Goal: Task Accomplishment & Management: Manage account settings

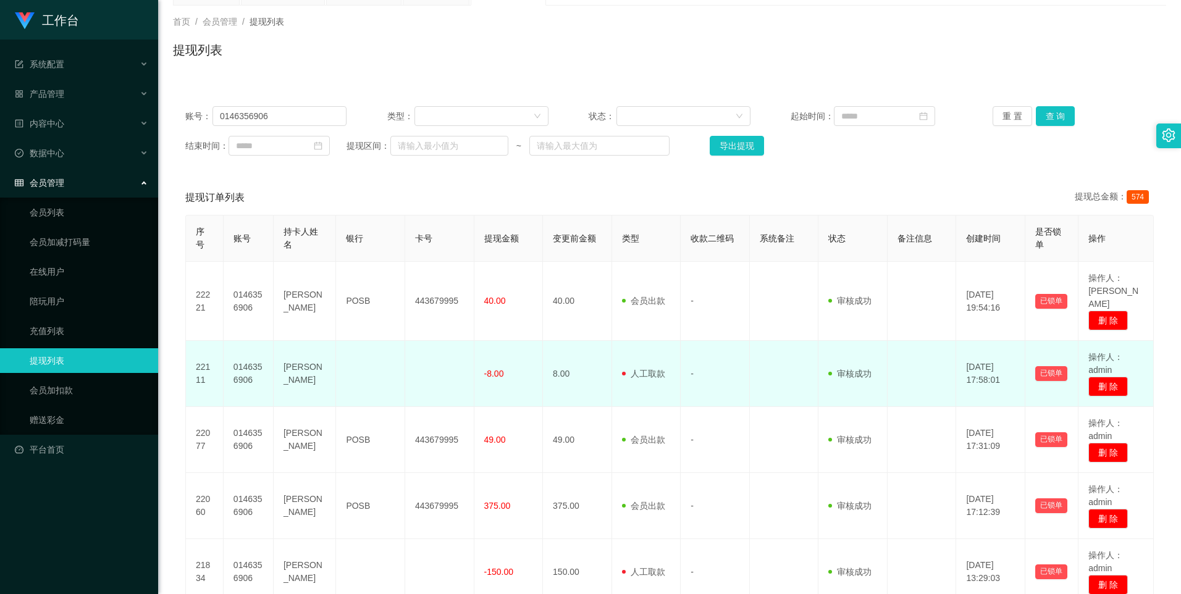
scroll to position [146, 0]
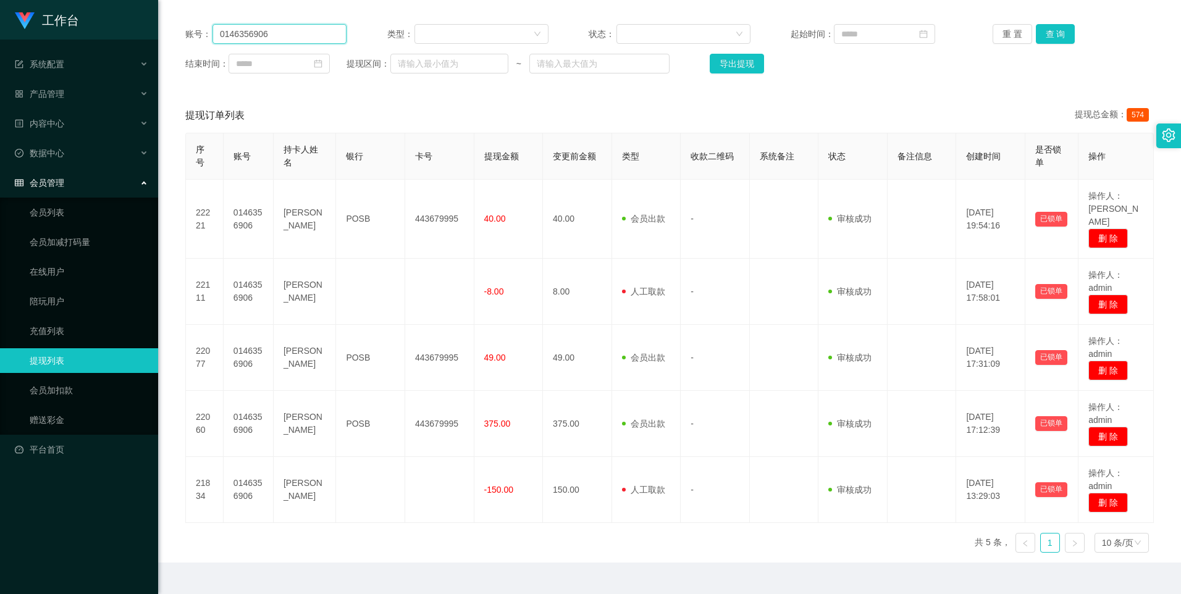
click at [277, 35] on input "0146356906" at bounding box center [279, 34] width 134 height 20
click at [718, 35] on button "查 询" at bounding box center [1056, 34] width 40 height 20
click at [66, 391] on link "会员加扣款" at bounding box center [89, 390] width 119 height 25
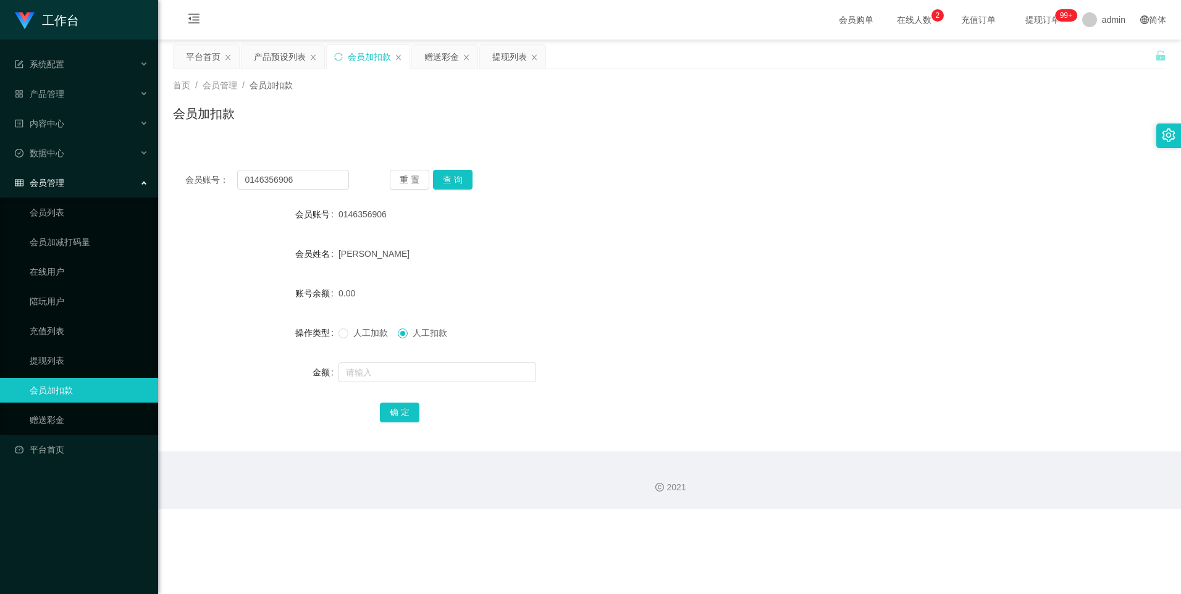
click at [358, 216] on span "0146356906" at bounding box center [362, 214] width 48 height 10
copy span "0146356906"
click at [504, 60] on div "提现列表" at bounding box center [509, 56] width 35 height 23
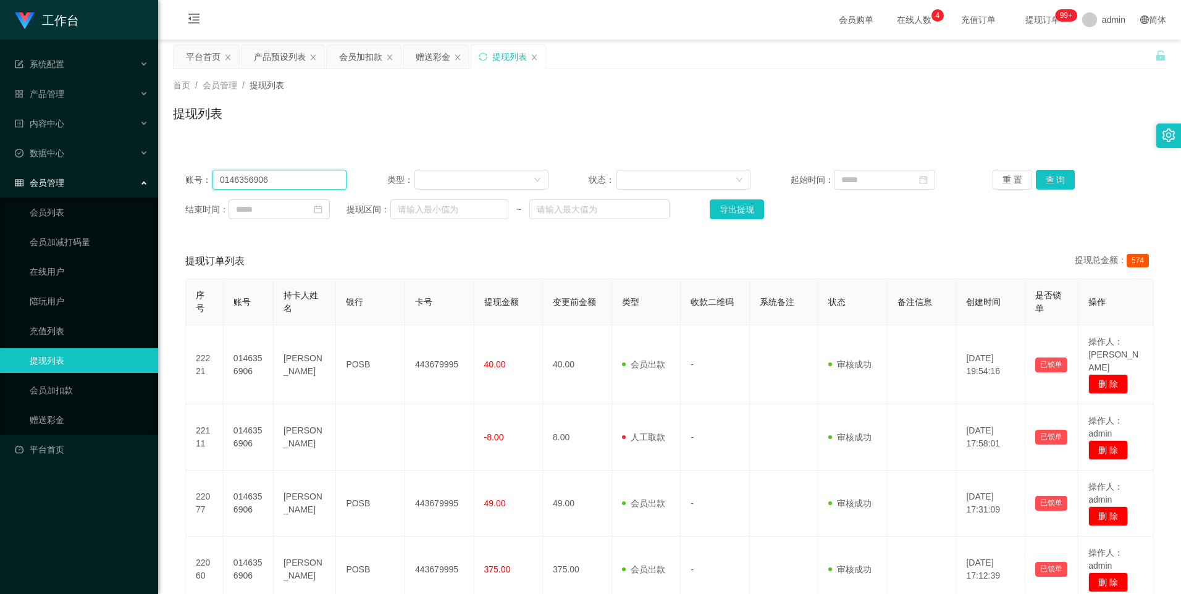
click at [289, 179] on input "0146356906" at bounding box center [279, 180] width 134 height 20
drag, startPoint x: 289, startPoint y: 179, endPoint x: 277, endPoint y: 182, distance: 12.1
click at [277, 182] on input "0146356906" at bounding box center [279, 180] width 134 height 20
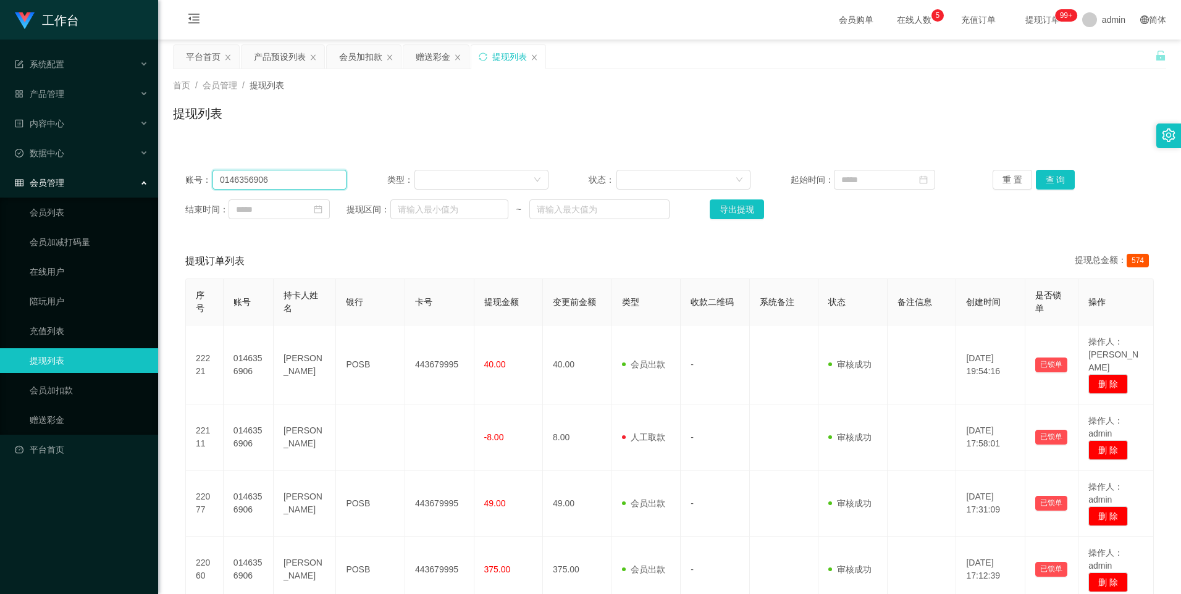
click at [277, 182] on input "0146356906" at bounding box center [279, 180] width 134 height 20
paste input "0146356906"
type input "0146356906"
click at [718, 182] on button "查 询" at bounding box center [1056, 180] width 40 height 20
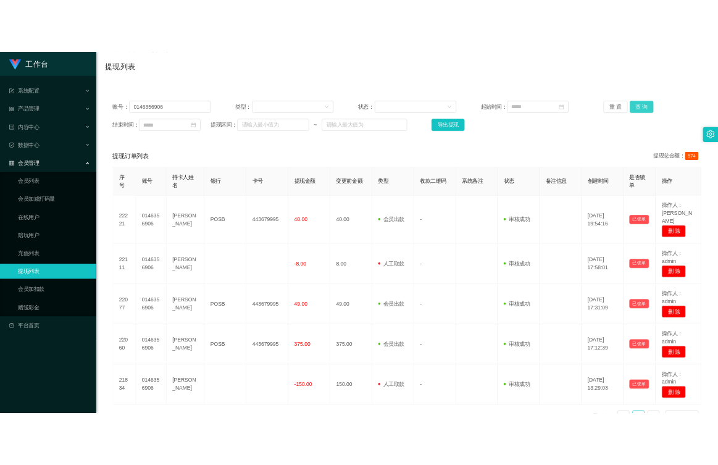
scroll to position [123, 0]
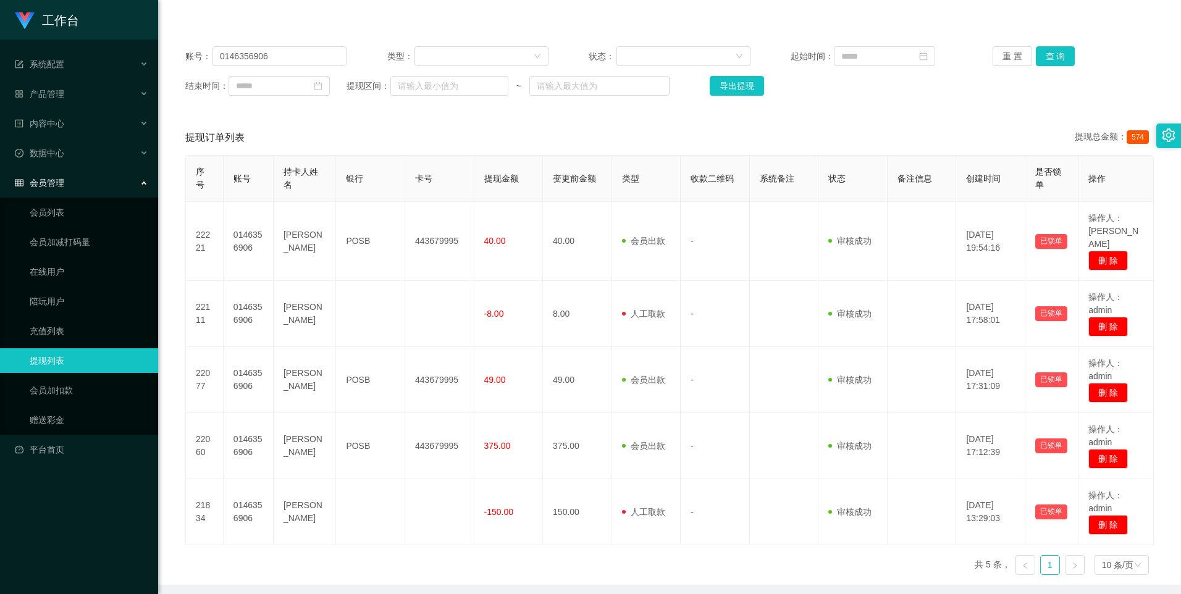
click at [718, 119] on div "账号： 0146356906 类型： 状态： 起始时间： 重 置 查 询 结束时间： 提现区间： ~ 导出提现 提现订单列表 提现总金额： 574 序号 账号…" at bounding box center [669, 309] width 993 height 551
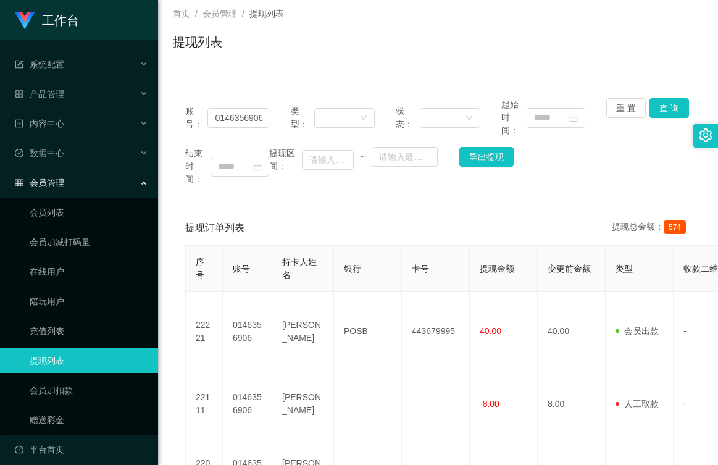
scroll to position [0, 0]
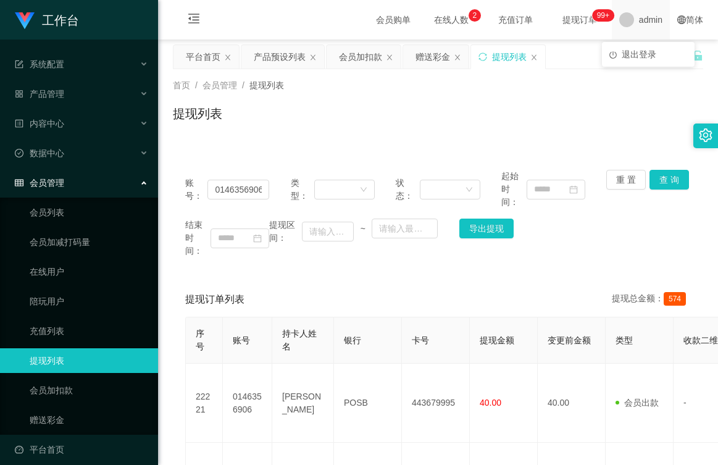
click at [650, 20] on span "admin" at bounding box center [650, 20] width 23 height 40
click at [640, 51] on span "退出登录" at bounding box center [639, 54] width 35 height 10
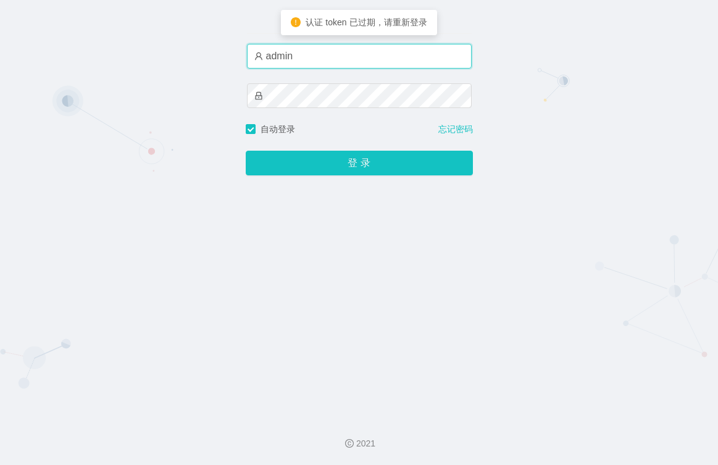
click at [334, 54] on input "admin" at bounding box center [359, 56] width 225 height 25
drag, startPoint x: 295, startPoint y: 52, endPoint x: 172, endPoint y: 46, distance: 123.6
click at [174, 46] on div "账户密码登录 admin 自动登录 忘记密码 登 录" at bounding box center [359, 204] width 718 height 408
paste input "焦皮"
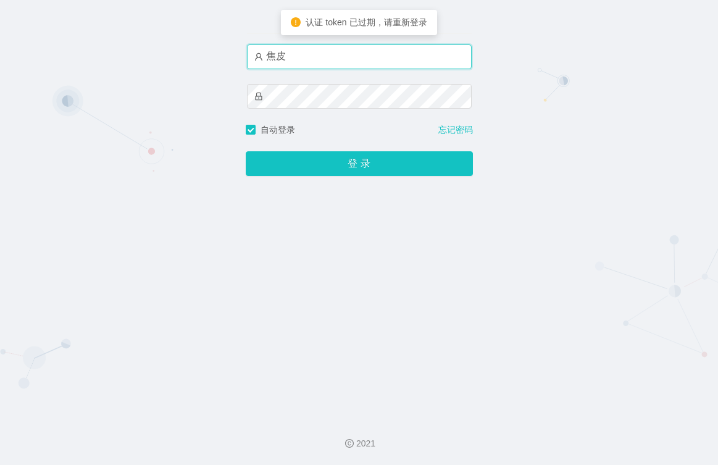
type input "焦皮"
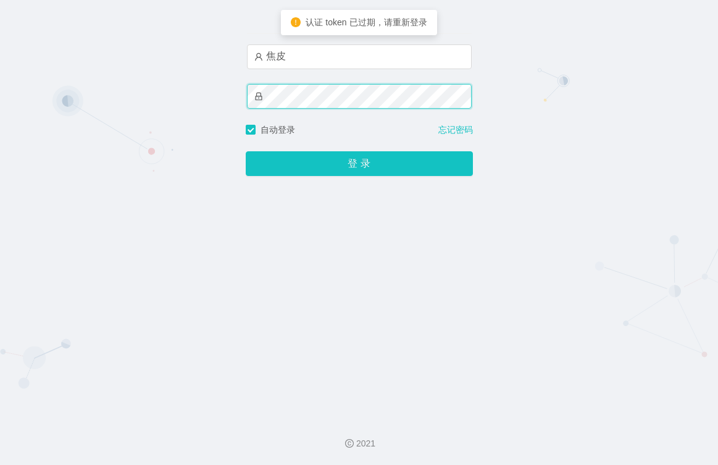
click at [169, 93] on div "账户密码登录 焦皮 自动登录 忘记密码 登 录" at bounding box center [359, 204] width 718 height 408
click at [246, 151] on button "登 录" at bounding box center [359, 163] width 227 height 25
click at [182, 94] on div "账户密码登录 焦皮 自动登录 忘记密码 登 录" at bounding box center [359, 204] width 718 height 408
click at [246, 151] on button "登 录" at bounding box center [359, 163] width 227 height 25
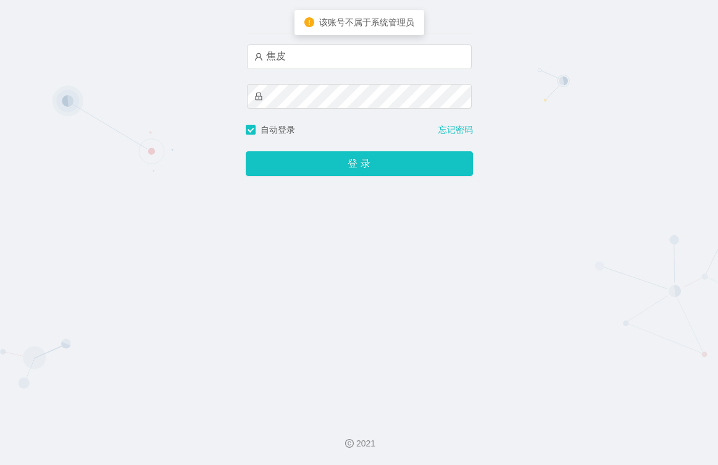
click at [553, 111] on div "账户密码登录 焦皮 自动登录 忘记密码 登 录" at bounding box center [359, 204] width 718 height 408
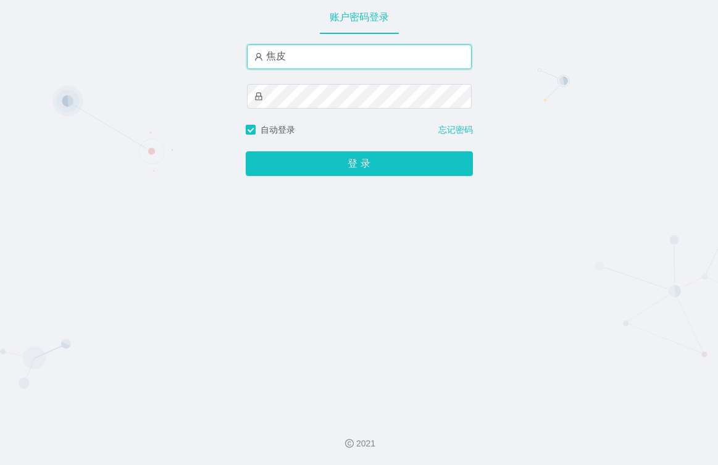
click at [293, 54] on input "焦皮" at bounding box center [359, 56] width 225 height 25
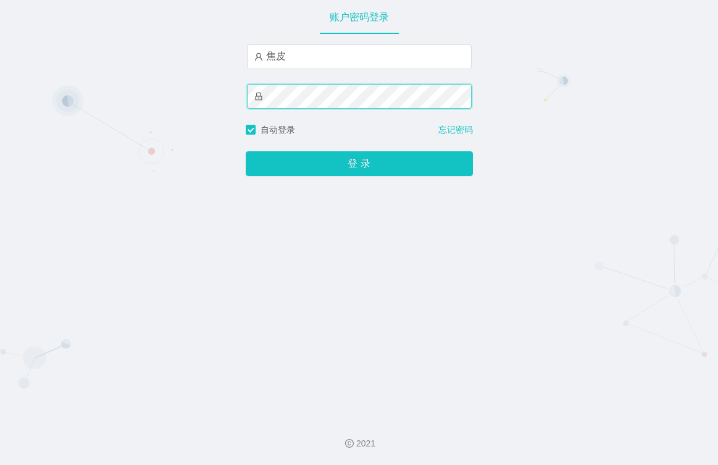
click at [233, 83] on div "账户密码登录 焦皮 自动登录 忘记密码 登 录" at bounding box center [359, 204] width 718 height 408
click at [246, 151] on button "登 录" at bounding box center [359, 163] width 227 height 25
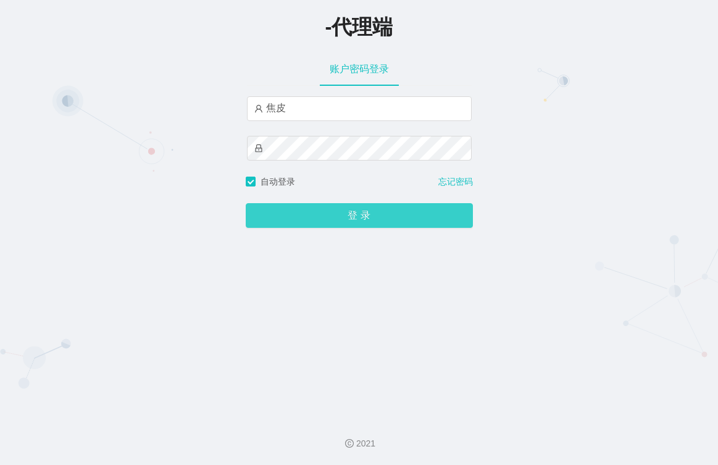
type input "焦皮"
click at [344, 209] on button "登 录" at bounding box center [359, 215] width 227 height 25
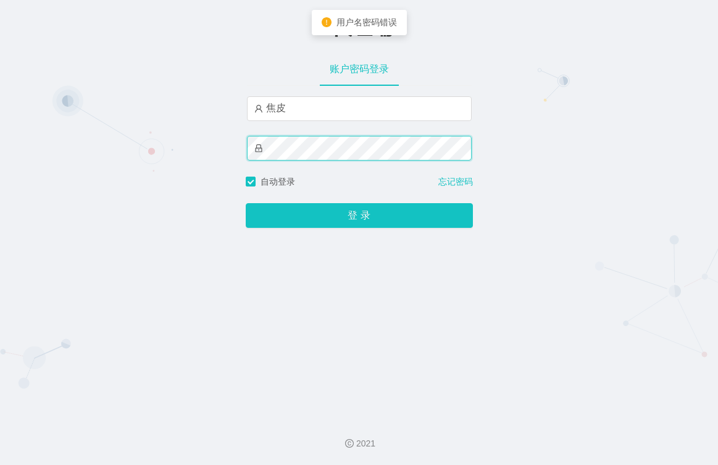
click at [179, 142] on div "-代理端 账户密码登录 焦皮 自动登录 忘记密码 登 录" at bounding box center [359, 204] width 718 height 408
click at [246, 203] on button "登 录" at bounding box center [359, 215] width 227 height 25
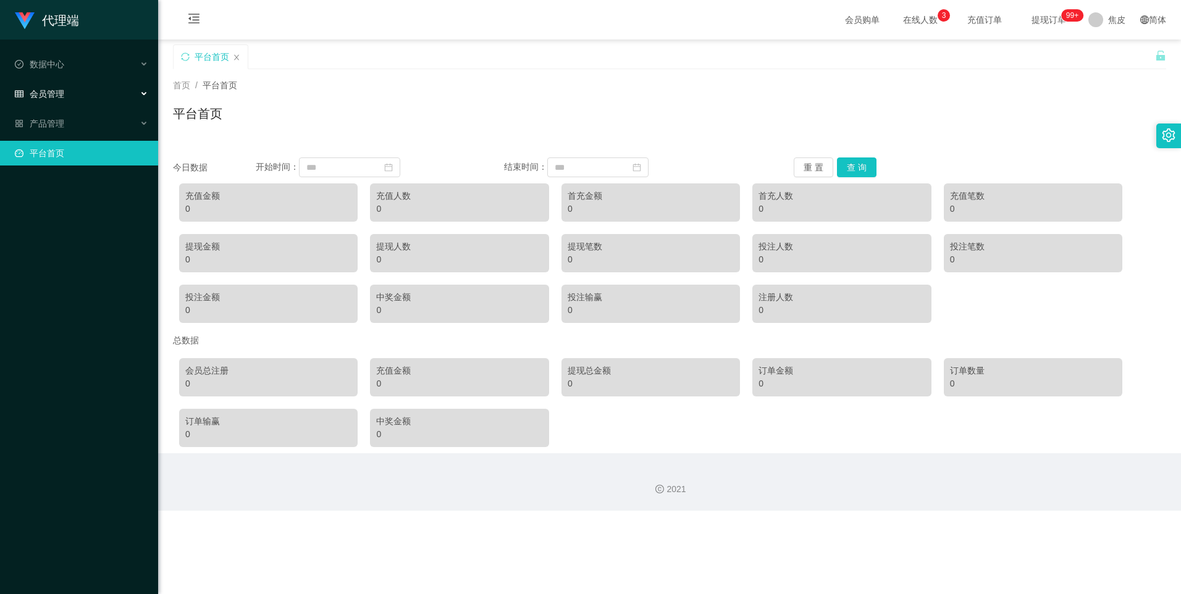
click at [39, 96] on span "会员管理" at bounding box center [39, 94] width 49 height 10
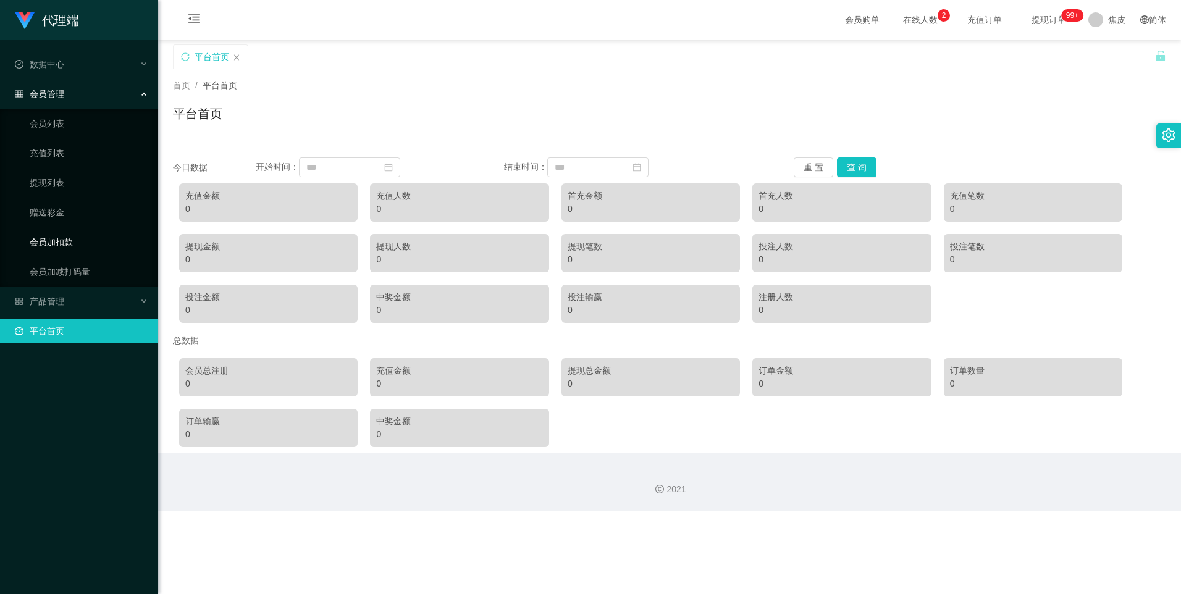
click at [58, 243] on link "会员加扣款" at bounding box center [89, 242] width 119 height 25
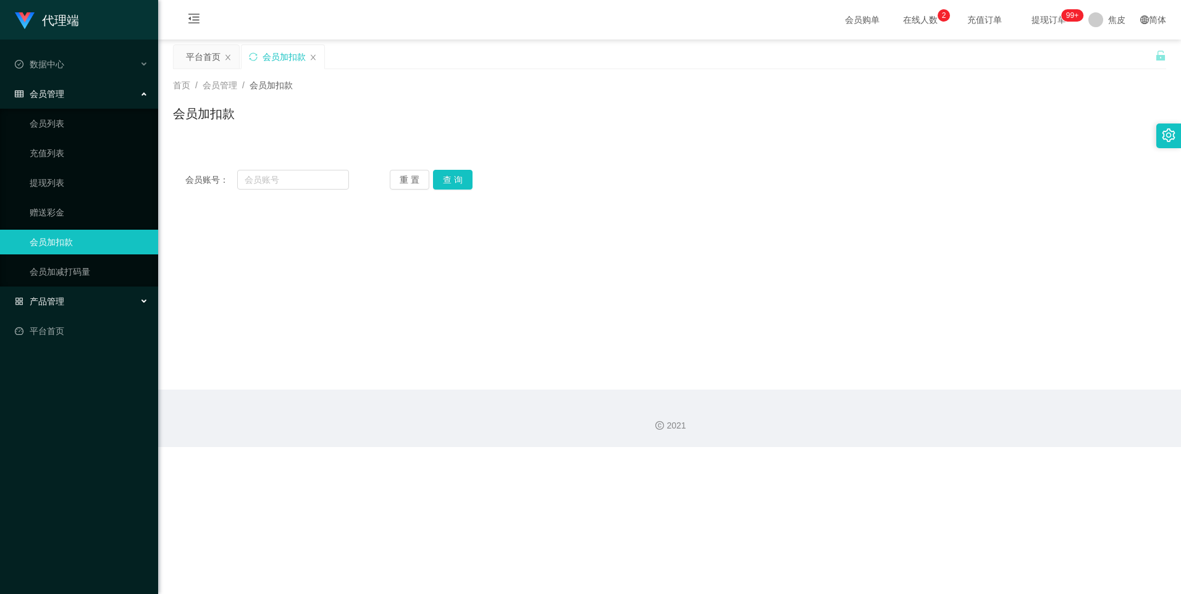
click at [50, 300] on span "产品管理" at bounding box center [39, 301] width 49 height 10
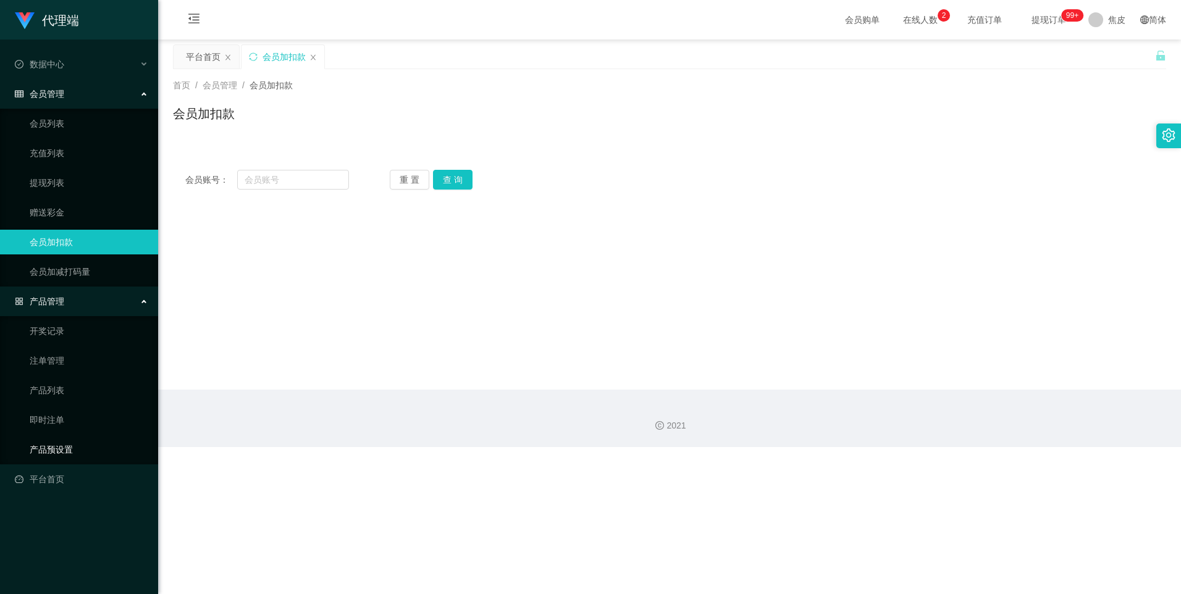
click at [77, 452] on link "产品预设置" at bounding box center [89, 449] width 119 height 25
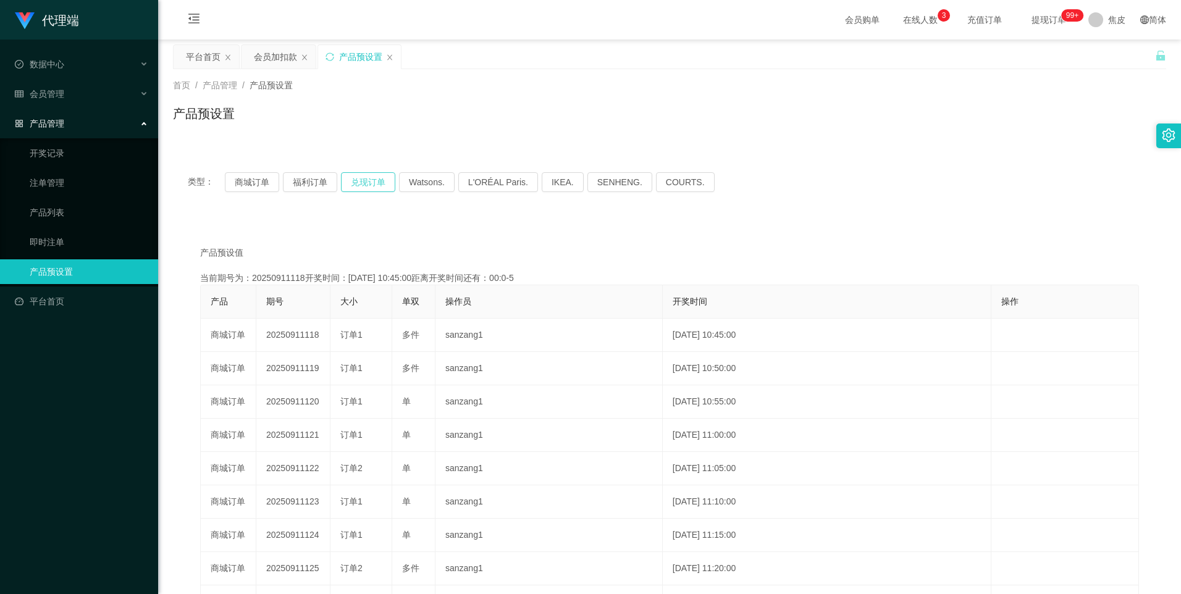
click at [366, 183] on button "兑现订单" at bounding box center [368, 182] width 54 height 20
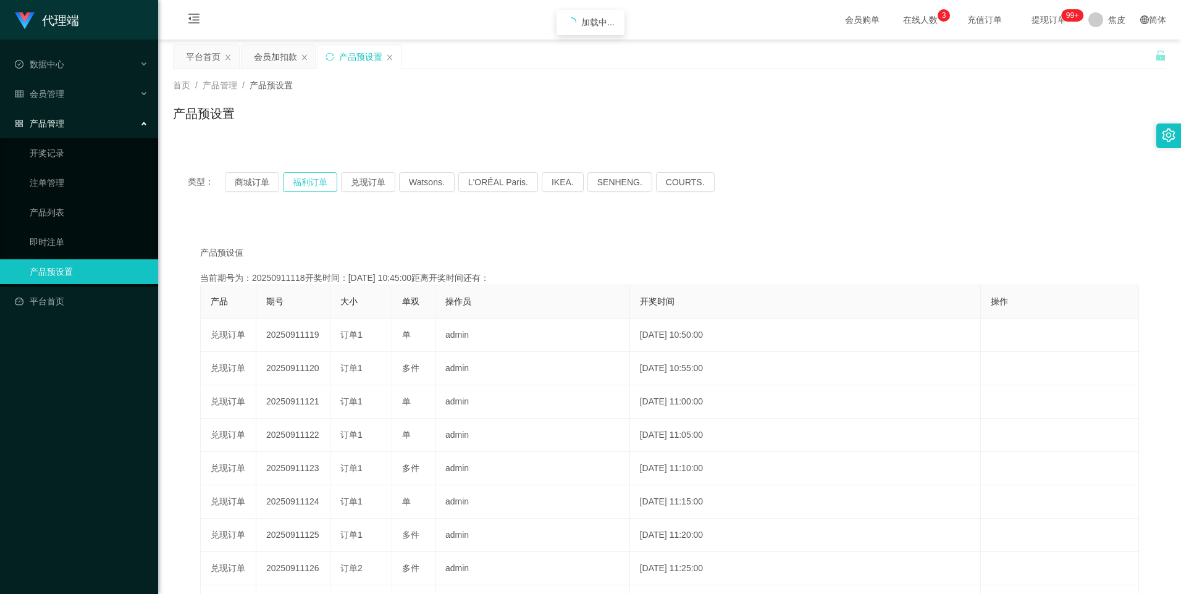
click at [298, 179] on button "福利订单" at bounding box center [310, 182] width 54 height 20
click at [63, 90] on span "会员管理" at bounding box center [39, 94] width 49 height 10
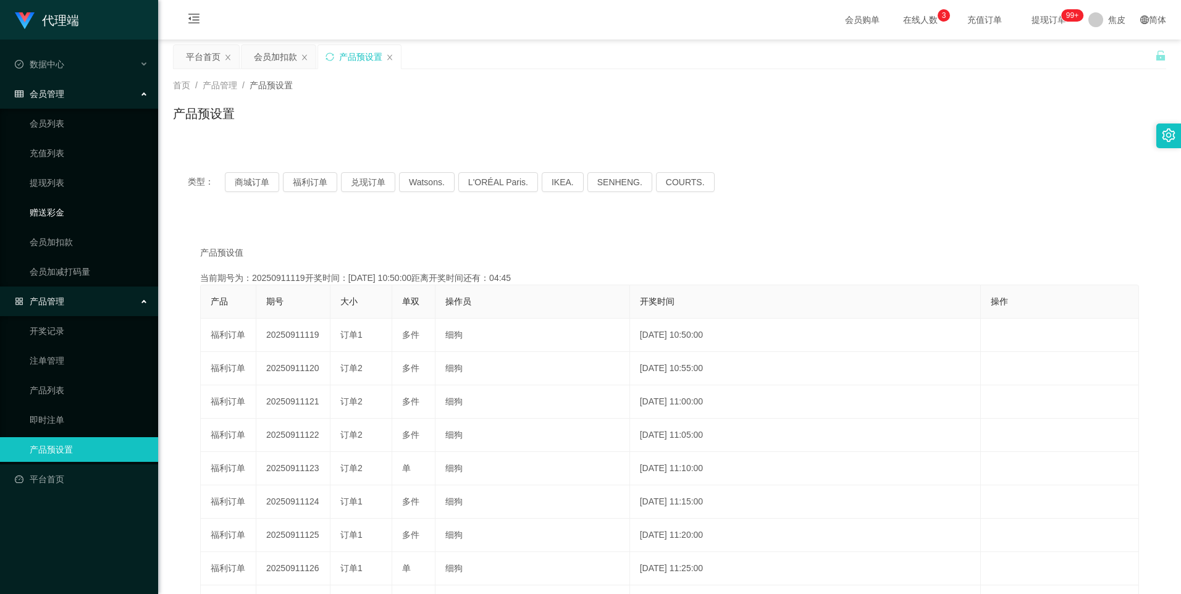
click at [56, 214] on link "赠送彩金" at bounding box center [89, 212] width 119 height 25
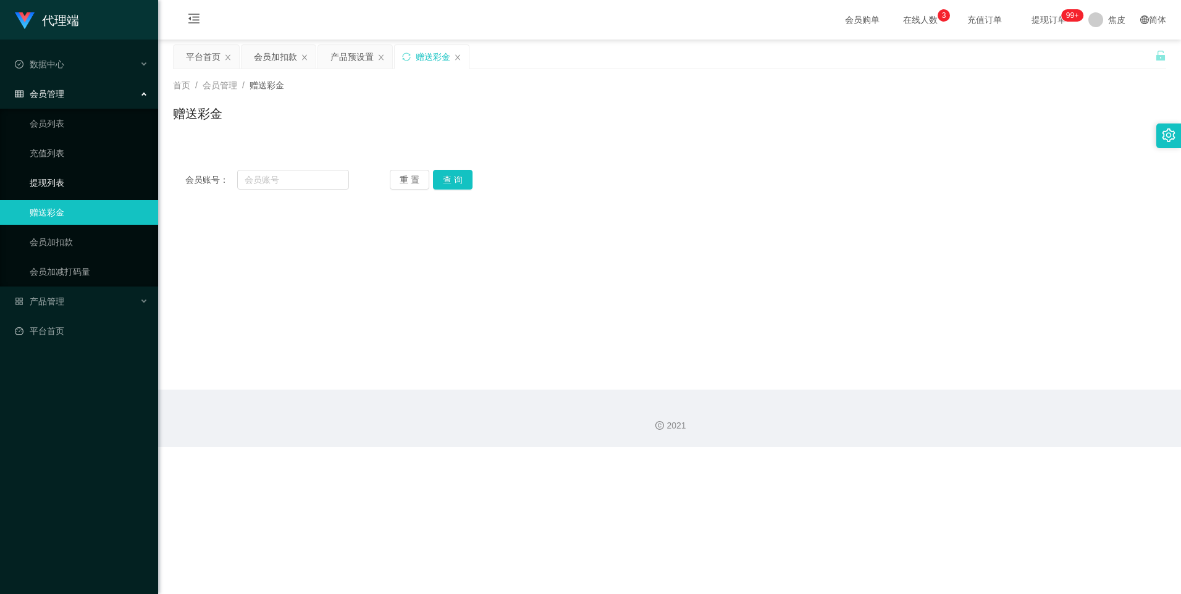
click at [67, 183] on link "提现列表" at bounding box center [89, 182] width 119 height 25
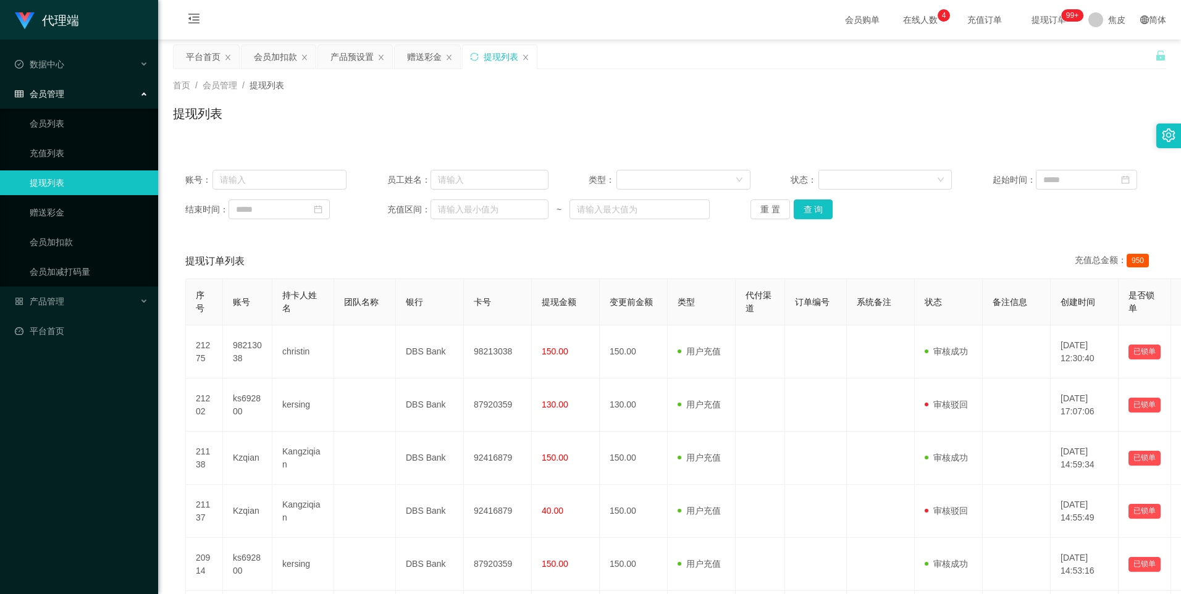
click at [459, 243] on div "账号： 员工姓名： 类型： 状态： 起始时间： 结束时间： 充值区间： ~ 重 置 查 询 提现订单列表 充值总金额： 950 序号 账号 持卡人姓名 团队名…" at bounding box center [669, 533] width 993 height 752
click at [57, 71] on div "数据中心" at bounding box center [79, 64] width 158 height 25
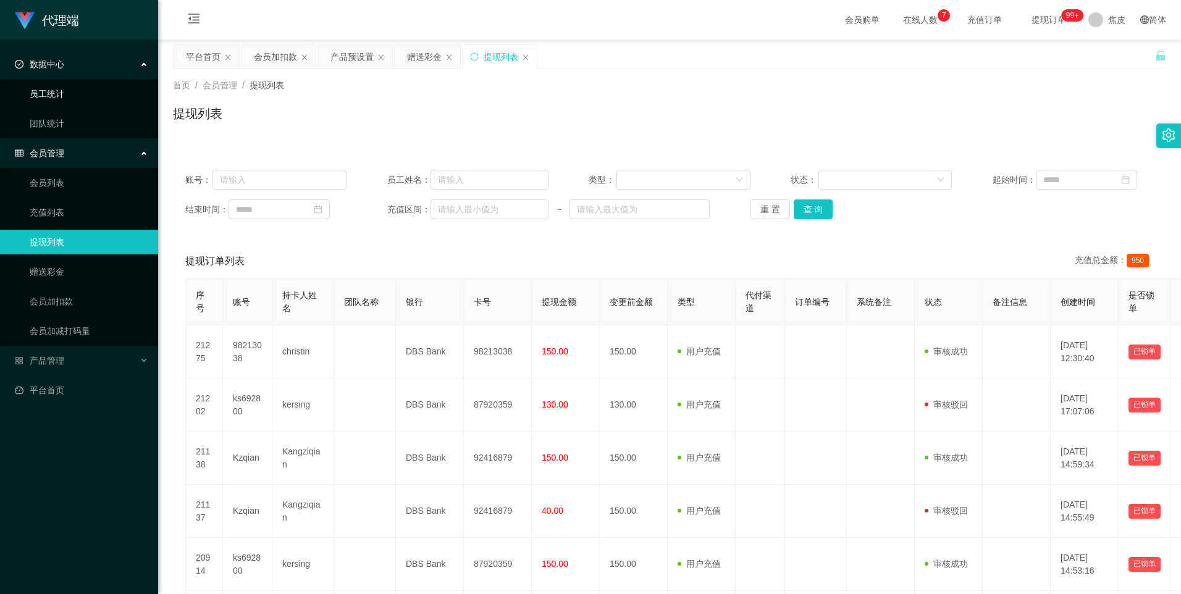
click at [72, 97] on link "员工统计" at bounding box center [89, 94] width 119 height 25
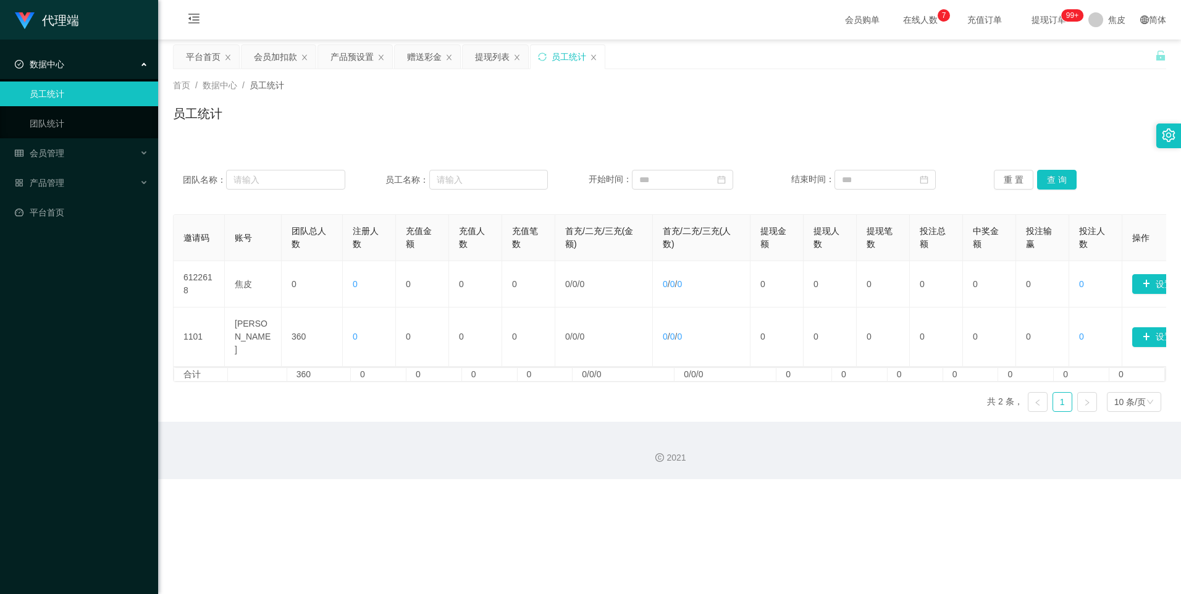
click at [487, 128] on div "员工统计" at bounding box center [669, 118] width 993 height 28
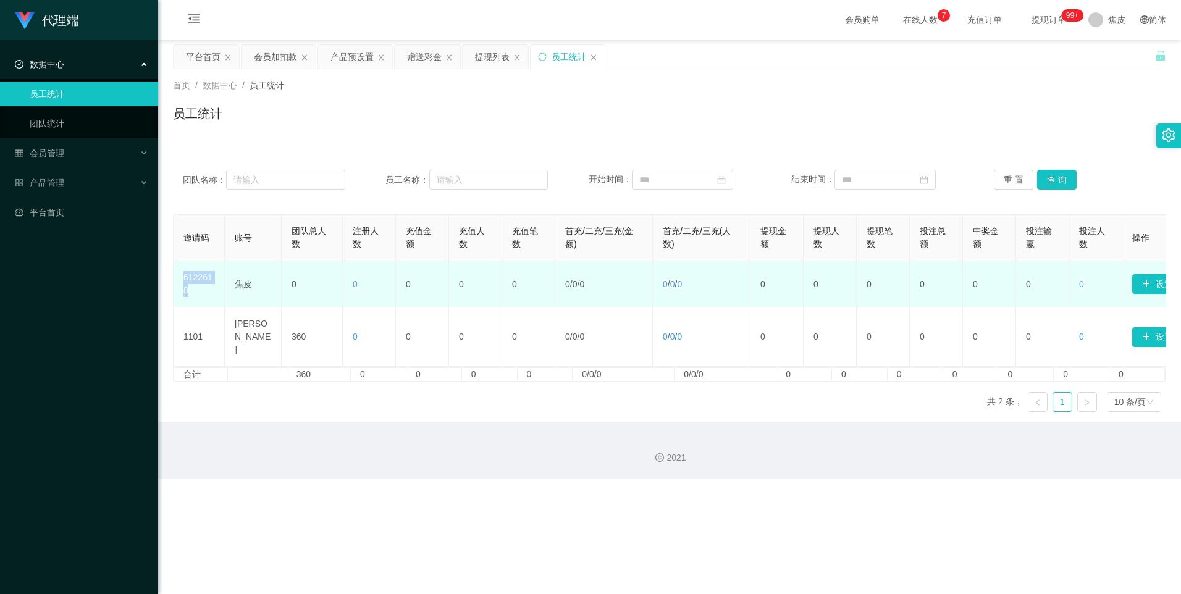
drag, startPoint x: 203, startPoint y: 298, endPoint x: 183, endPoint y: 283, distance: 24.2
click at [183, 283] on td "6122618" at bounding box center [199, 284] width 51 height 46
click at [442, 288] on td "0" at bounding box center [422, 284] width 53 height 46
click at [718, 286] on button "设置邀请码" at bounding box center [1170, 284] width 77 height 20
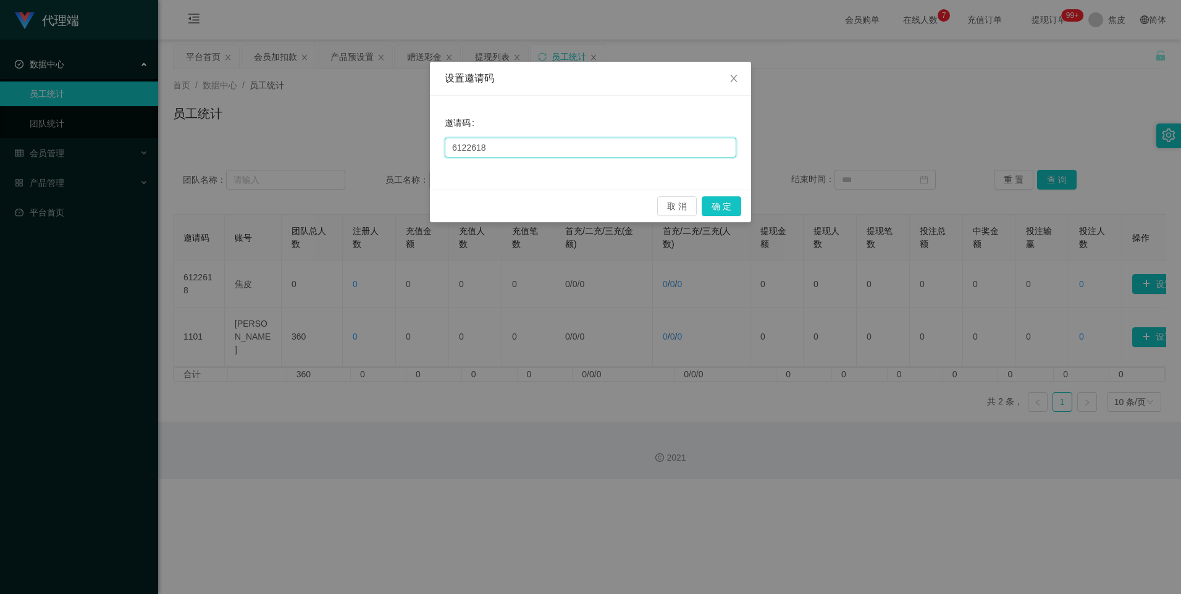
drag, startPoint x: 508, startPoint y: 152, endPoint x: 284, endPoint y: 144, distance: 224.3
click at [291, 143] on div "设置邀请码 邀请码 6122618 取 消 确 定" at bounding box center [590, 297] width 1181 height 594
click at [716, 206] on button "确 定" at bounding box center [721, 206] width 40 height 20
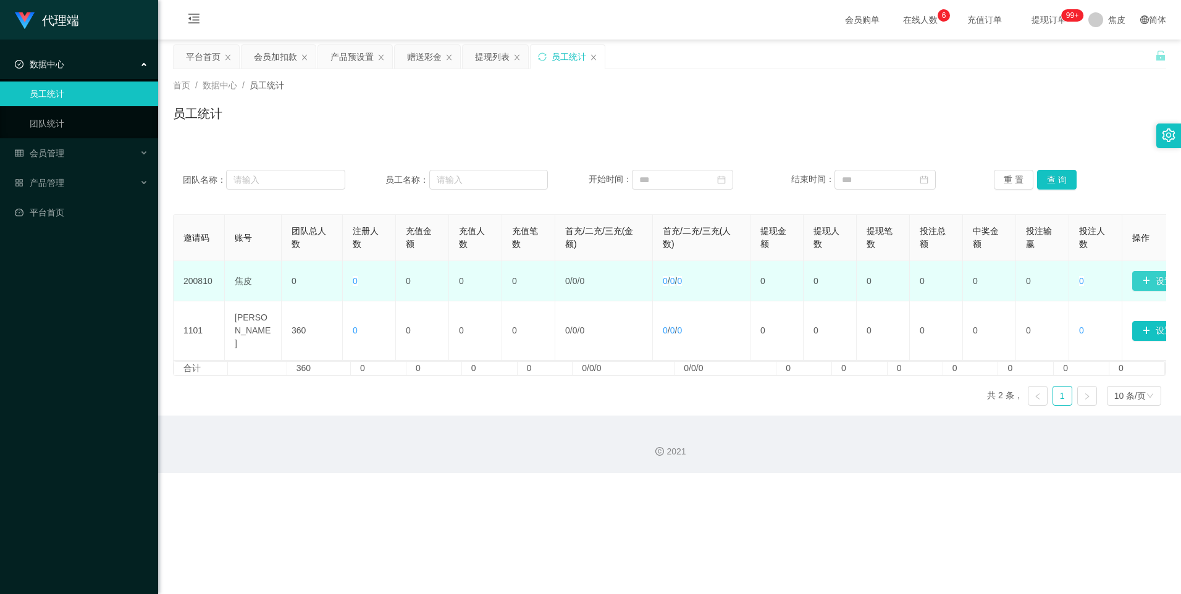
click at [718, 278] on button "设置邀请码" at bounding box center [1170, 281] width 77 height 20
type input "6122618"
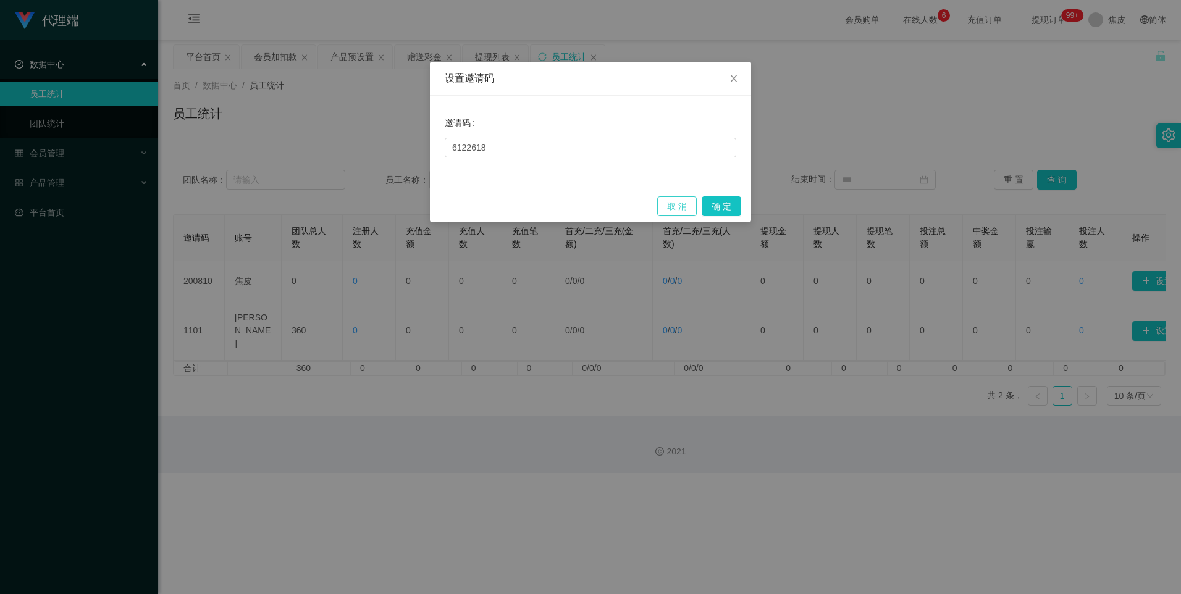
click at [689, 204] on button "取 消" at bounding box center [677, 206] width 40 height 20
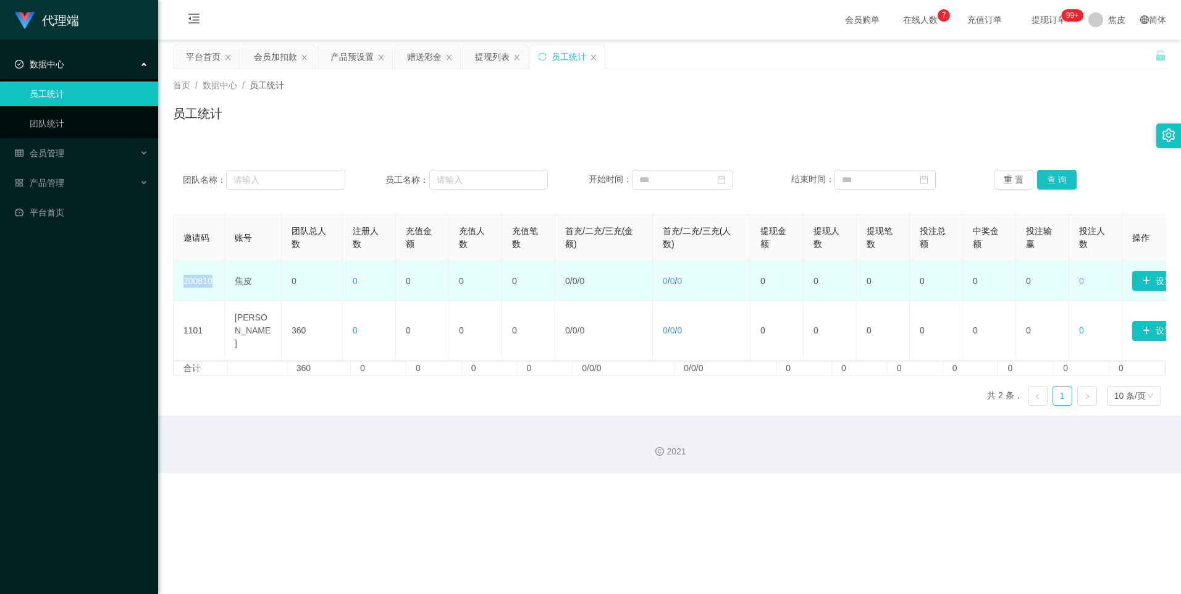
drag, startPoint x: 217, startPoint y: 280, endPoint x: 182, endPoint y: 283, distance: 35.9
click at [182, 283] on td "200810" at bounding box center [199, 281] width 51 height 40
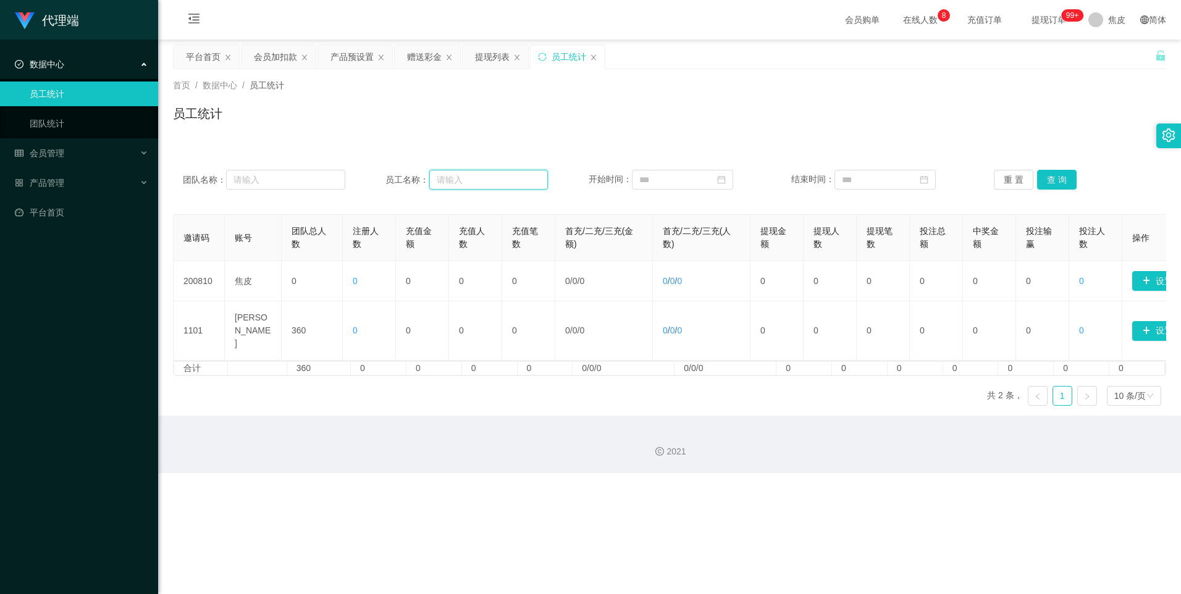
click at [506, 180] on input "text" at bounding box center [488, 180] width 119 height 20
click at [54, 186] on span "产品管理" at bounding box center [39, 183] width 49 height 10
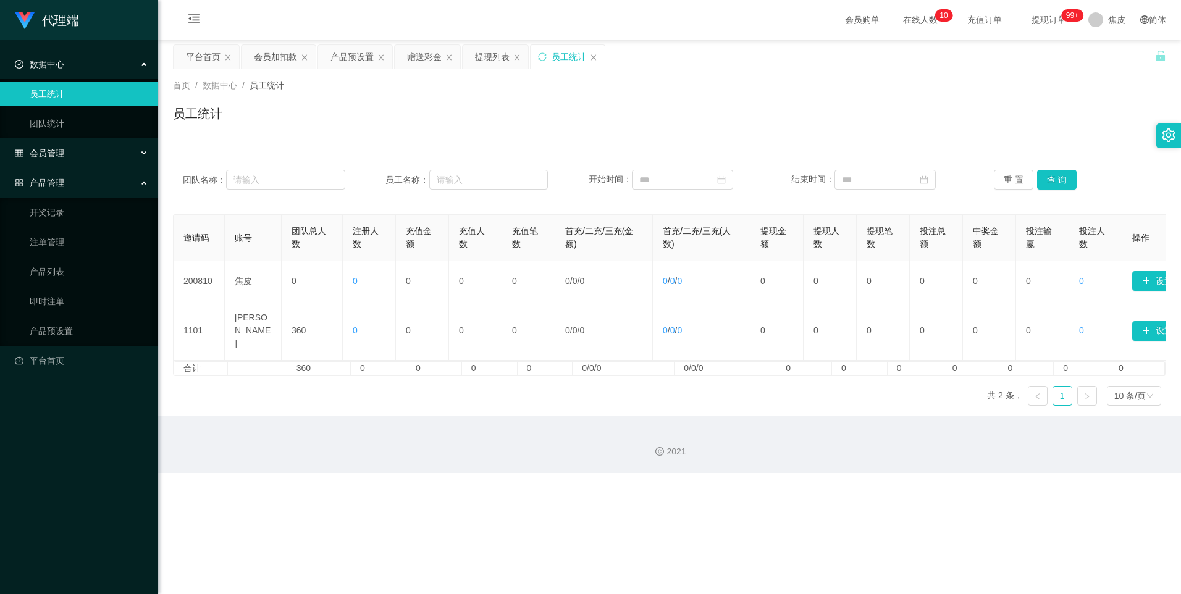
click at [54, 156] on span "会员管理" at bounding box center [39, 153] width 49 height 10
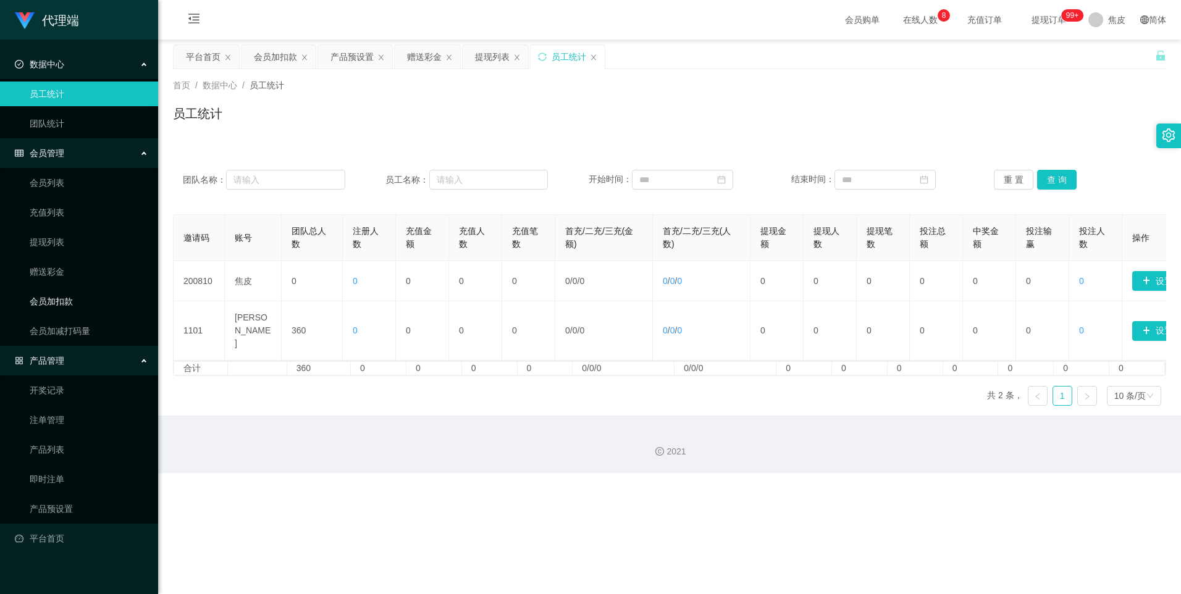
click at [56, 296] on link "会员加扣款" at bounding box center [89, 301] width 119 height 25
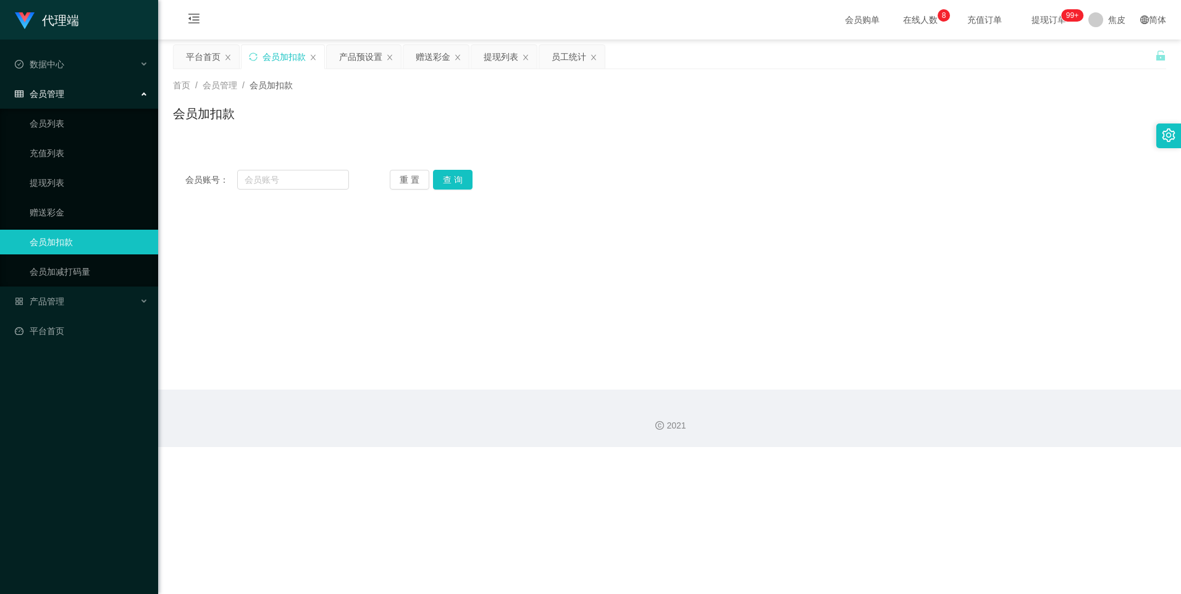
drag, startPoint x: 298, startPoint y: 183, endPoint x: 467, endPoint y: 251, distance: 182.9
click at [498, 261] on main "关闭左侧 关闭右侧 关闭其它 刷新页面 平台首页 会员加扣款 产品预设置 赠送彩金 提现列表 员工统计 首页 / 会员管理 / 会员加扣款 / 会员加扣款 会…" at bounding box center [669, 215] width 1023 height 350
click at [290, 182] on input "text" at bounding box center [292, 180] width 111 height 20
paste input "Kinwai"
type input "Kinwai"
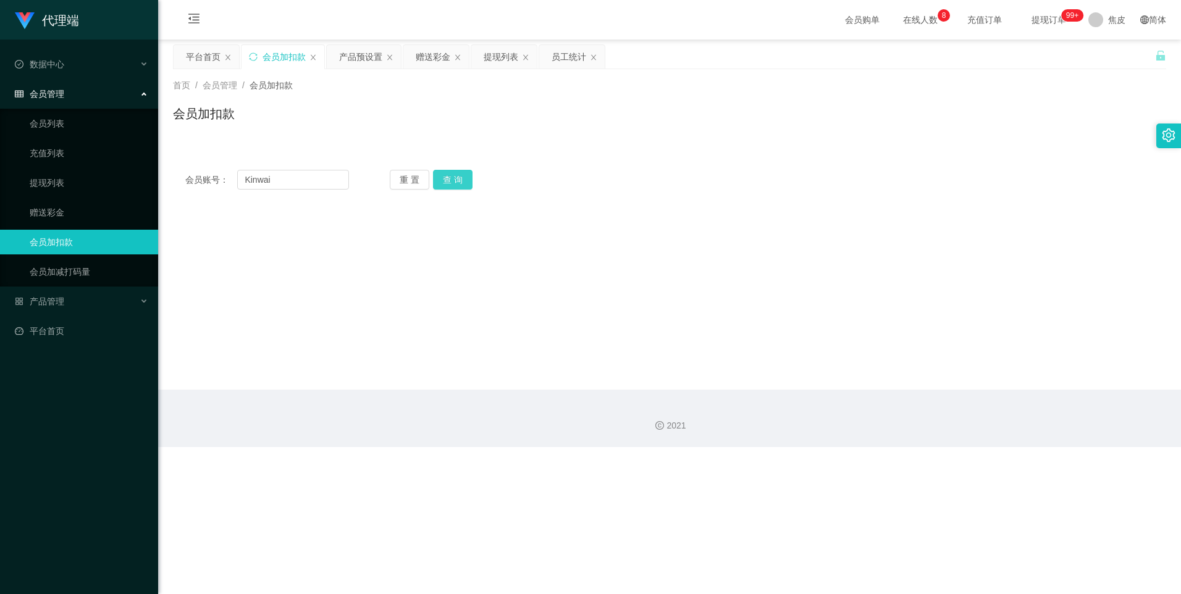
click at [445, 180] on button "查 询" at bounding box center [453, 180] width 40 height 20
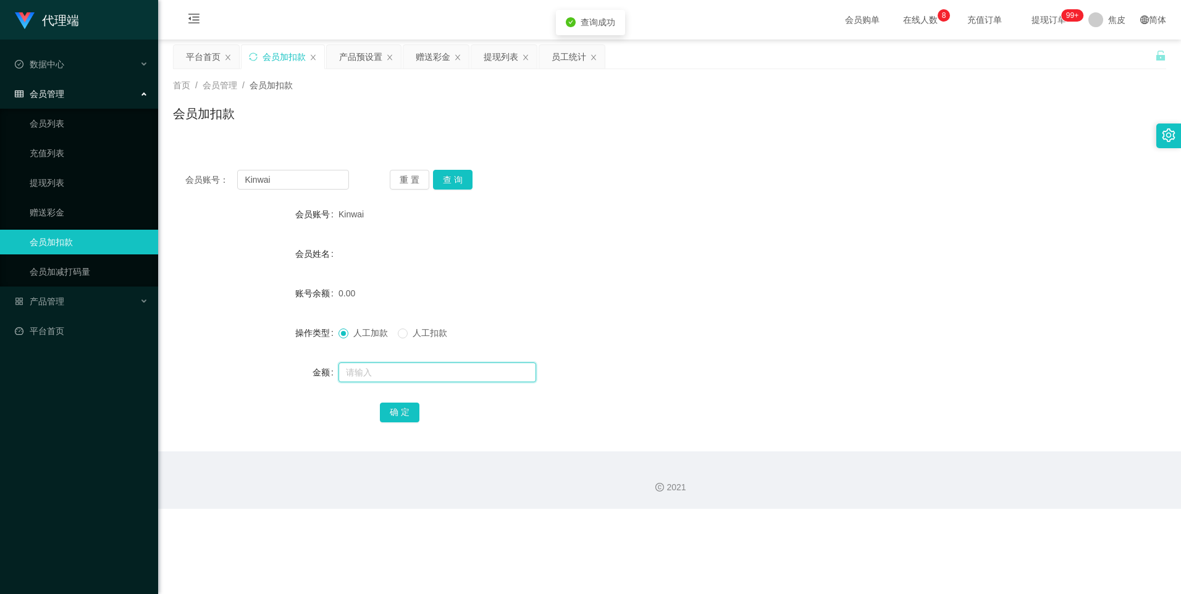
click at [393, 374] on input "text" at bounding box center [437, 372] width 198 height 20
type input "100"
click at [387, 408] on button "确 定" at bounding box center [400, 413] width 40 height 20
click at [367, 57] on div "产品预设置" at bounding box center [360, 56] width 43 height 23
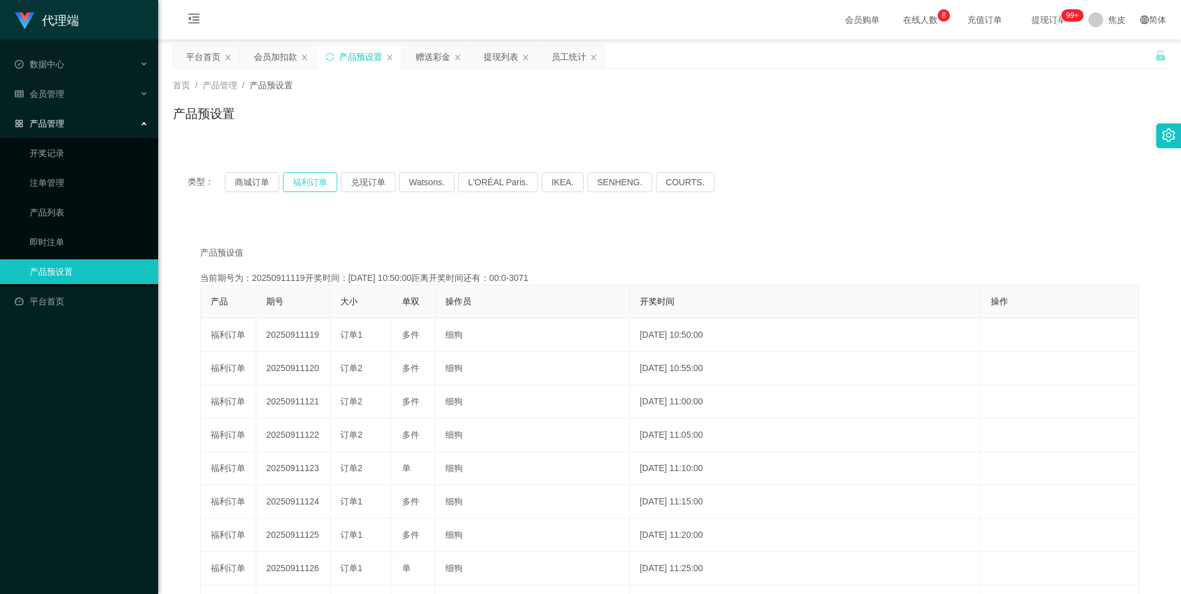
click at [308, 182] on button "福利订单" at bounding box center [310, 182] width 54 height 20
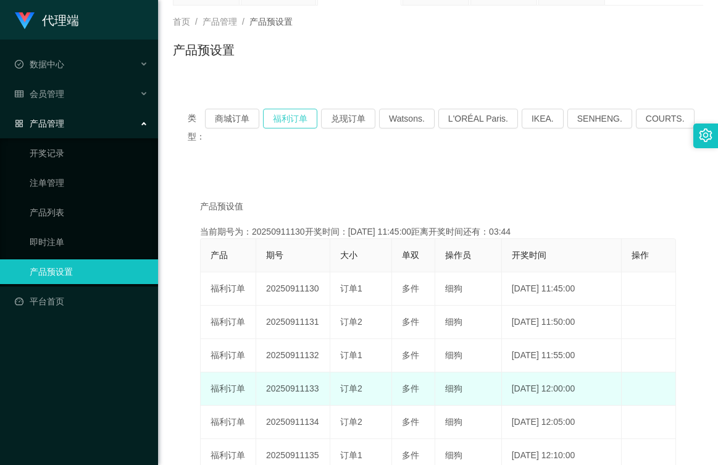
scroll to position [123, 0]
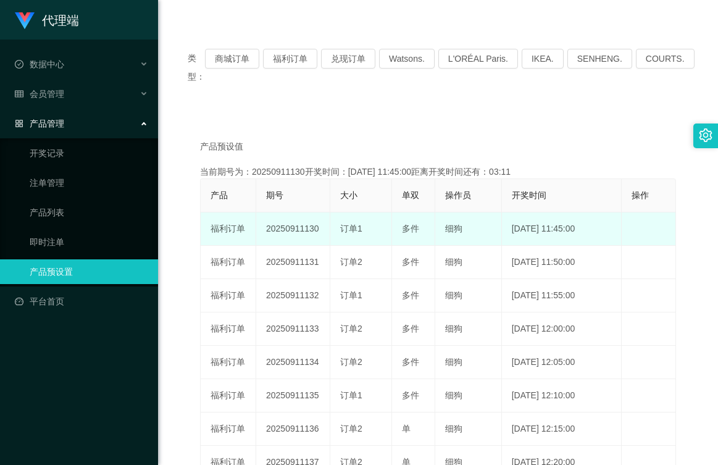
drag, startPoint x: 317, startPoint y: 228, endPoint x: 259, endPoint y: 228, distance: 57.4
click at [259, 228] on td "20250911130" at bounding box center [293, 228] width 74 height 33
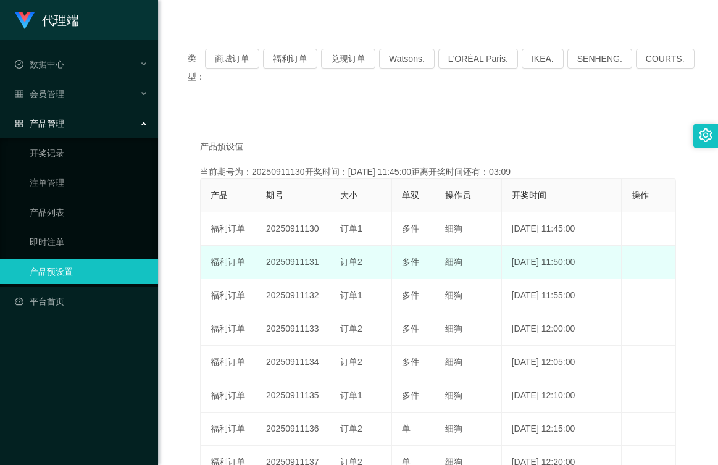
copy td "20250911130"
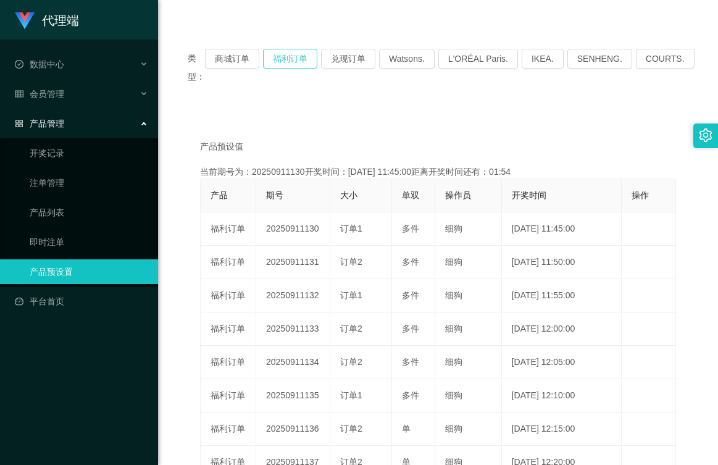
click at [296, 63] on button "福利订单" at bounding box center [290, 59] width 54 height 20
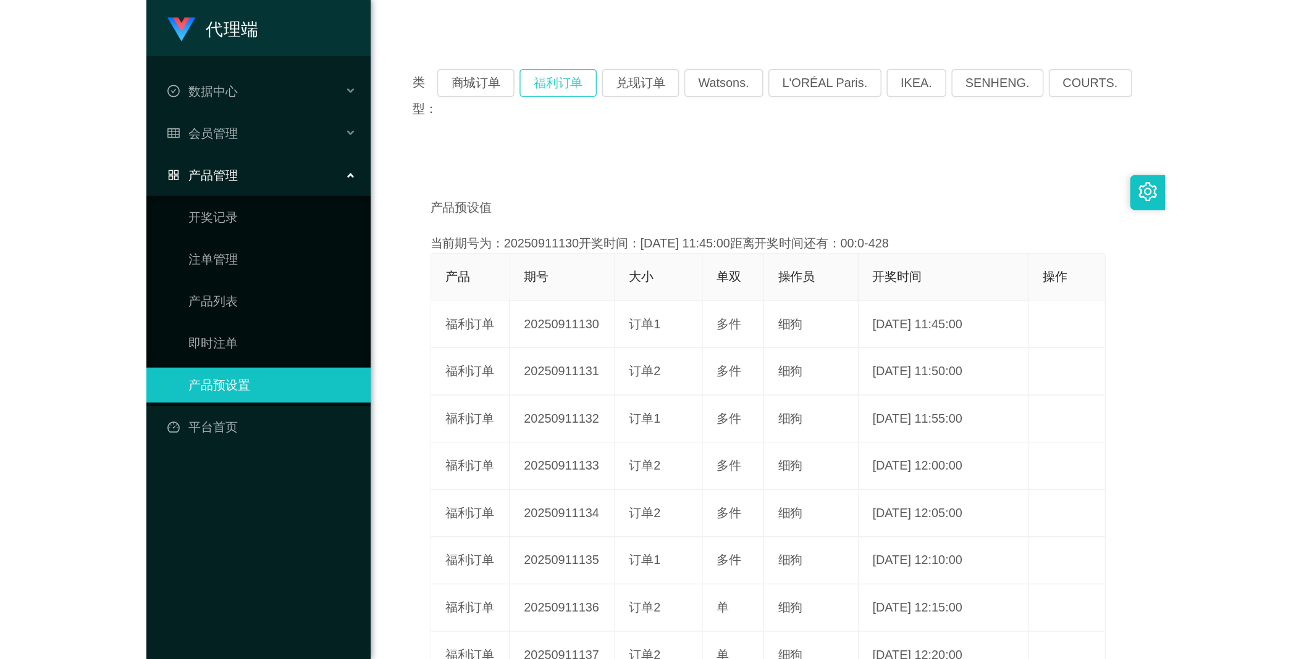
scroll to position [0, 0]
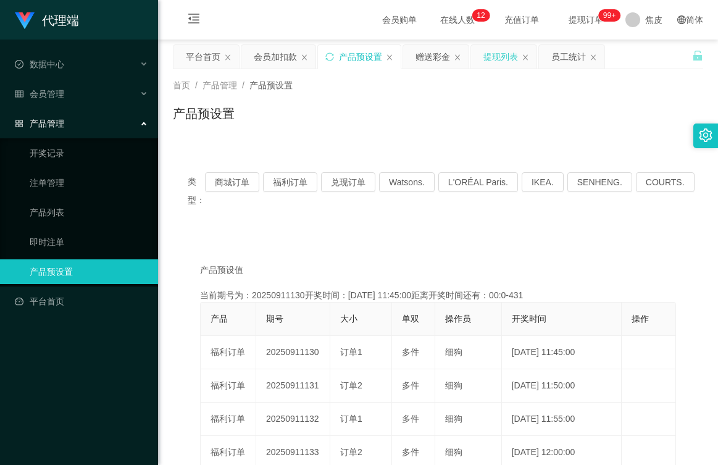
drag, startPoint x: 507, startPoint y: 57, endPoint x: 498, endPoint y: 60, distance: 9.6
click at [507, 57] on div "提现列表" at bounding box center [501, 56] width 35 height 23
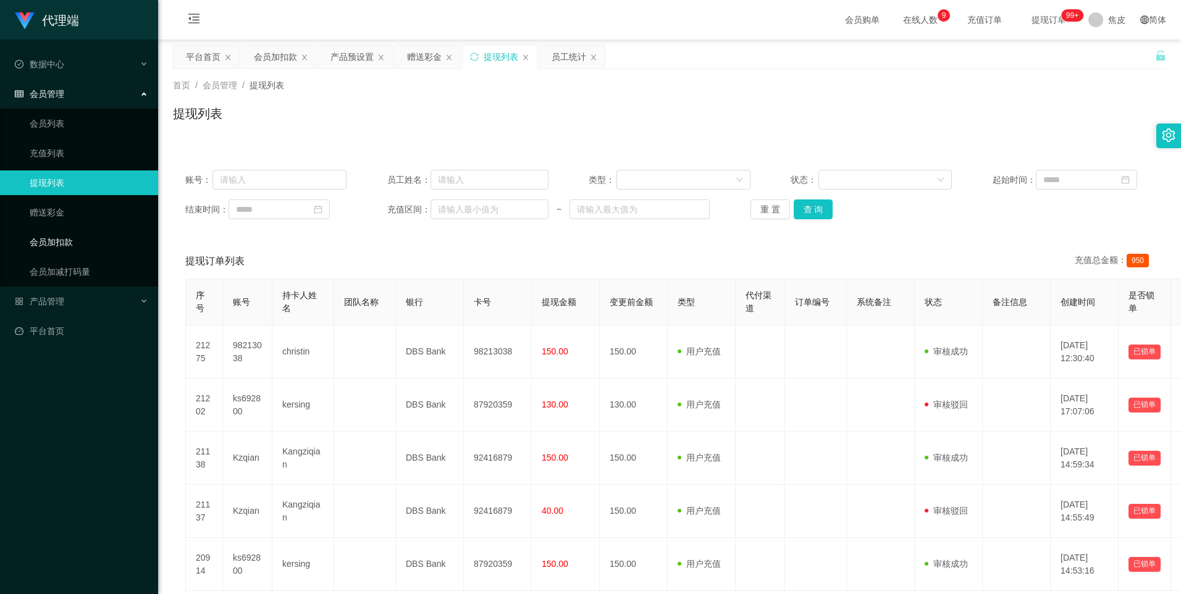
click at [50, 237] on link "会员加扣款" at bounding box center [89, 242] width 119 height 25
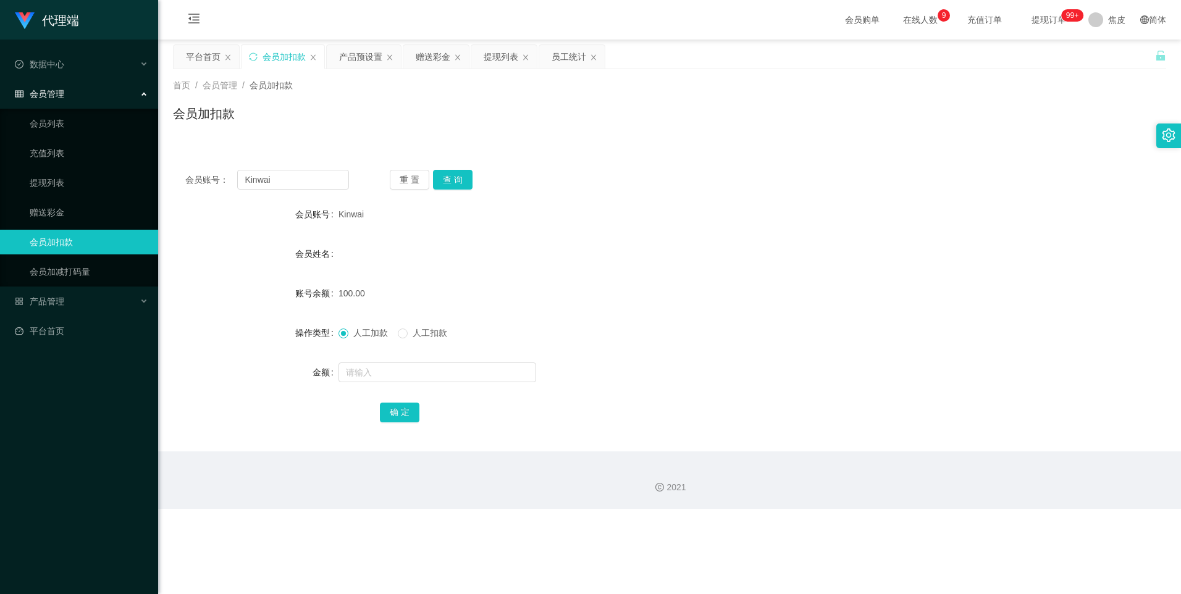
drag, startPoint x: 366, startPoint y: 212, endPoint x: 337, endPoint y: 218, distance: 29.1
click at [338, 218] on div "Kinwai" at bounding box center [627, 214] width 579 height 25
copy span "Kinwai"
click at [569, 61] on div "员工统计" at bounding box center [568, 56] width 35 height 23
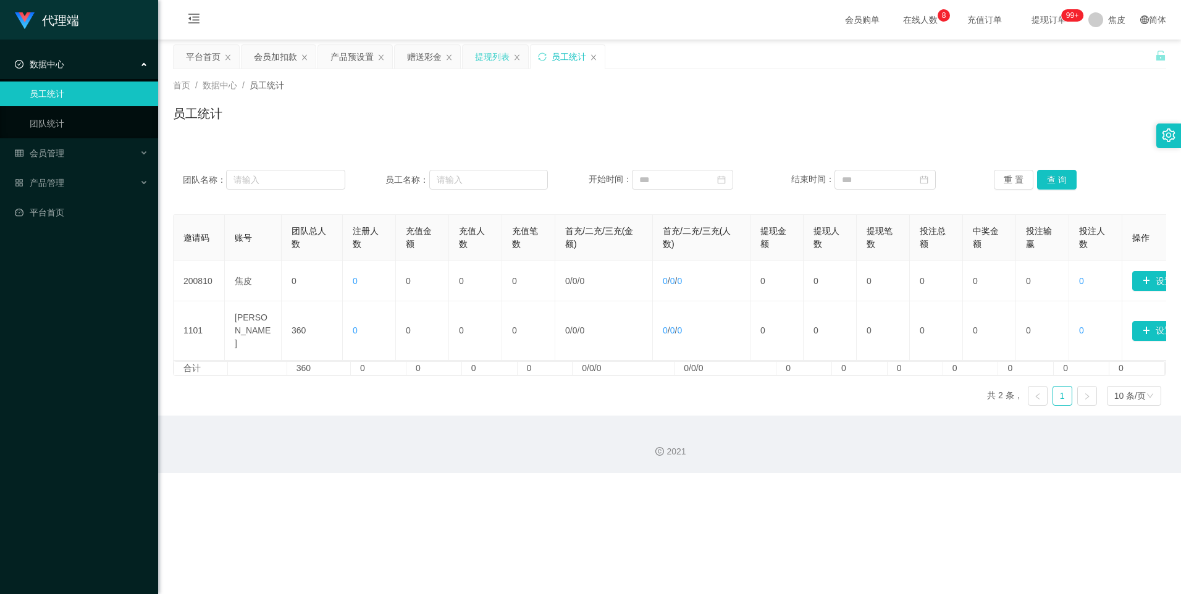
drag, startPoint x: 499, startPoint y: 61, endPoint x: 491, endPoint y: 67, distance: 10.1
click at [499, 61] on div "提现列表" at bounding box center [492, 56] width 35 height 23
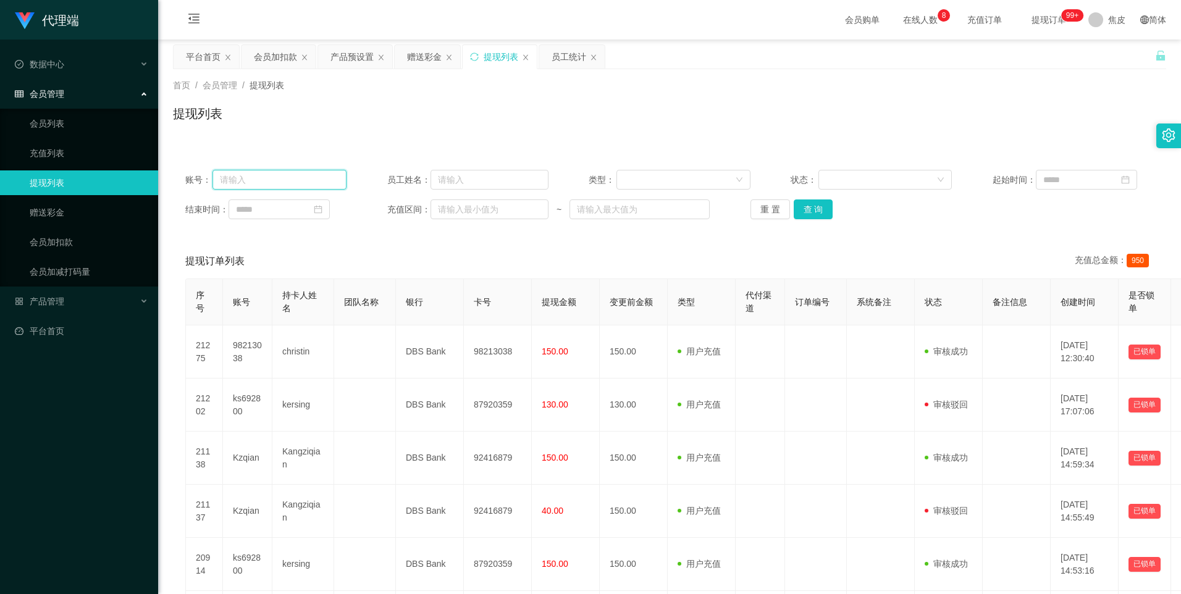
click at [302, 181] on input "text" at bounding box center [279, 180] width 134 height 20
paste input "Kinwai"
type input "Kinwai"
click at [718, 208] on button "查 询" at bounding box center [813, 209] width 40 height 20
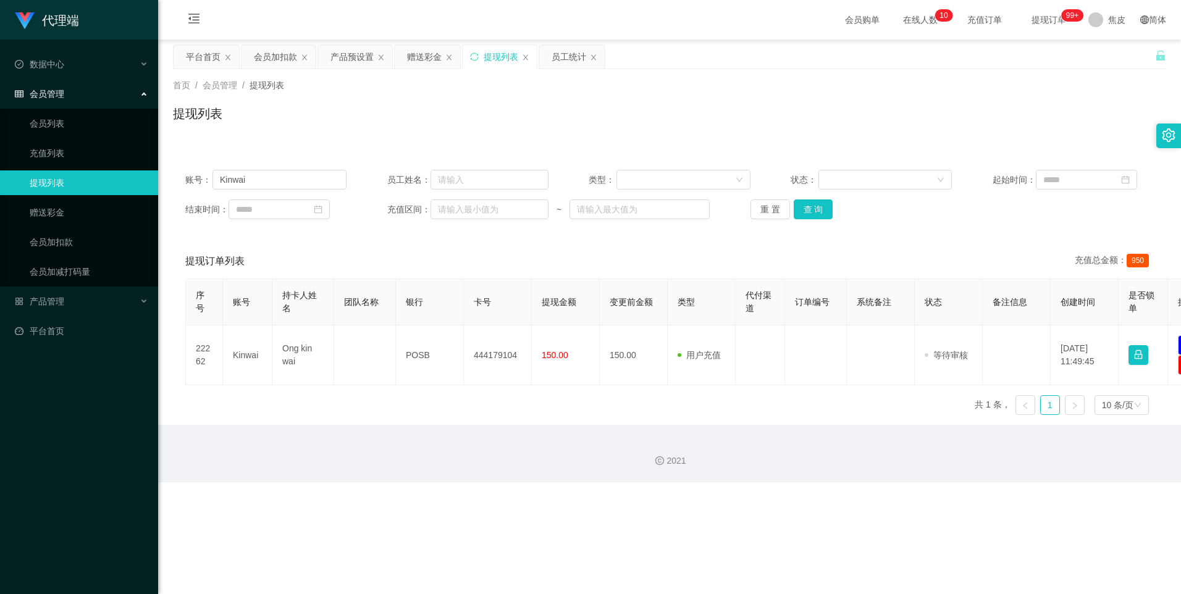
click at [663, 464] on div "代理端 数据中心 员工统计 团队统计 会员管理 会员列表 充值列表 提现列表 赠送彩金 会员加扣款 会员加减打码量 产品管理 开奖记录 注单管理 产品列表 即…" at bounding box center [590, 297] width 1181 height 594
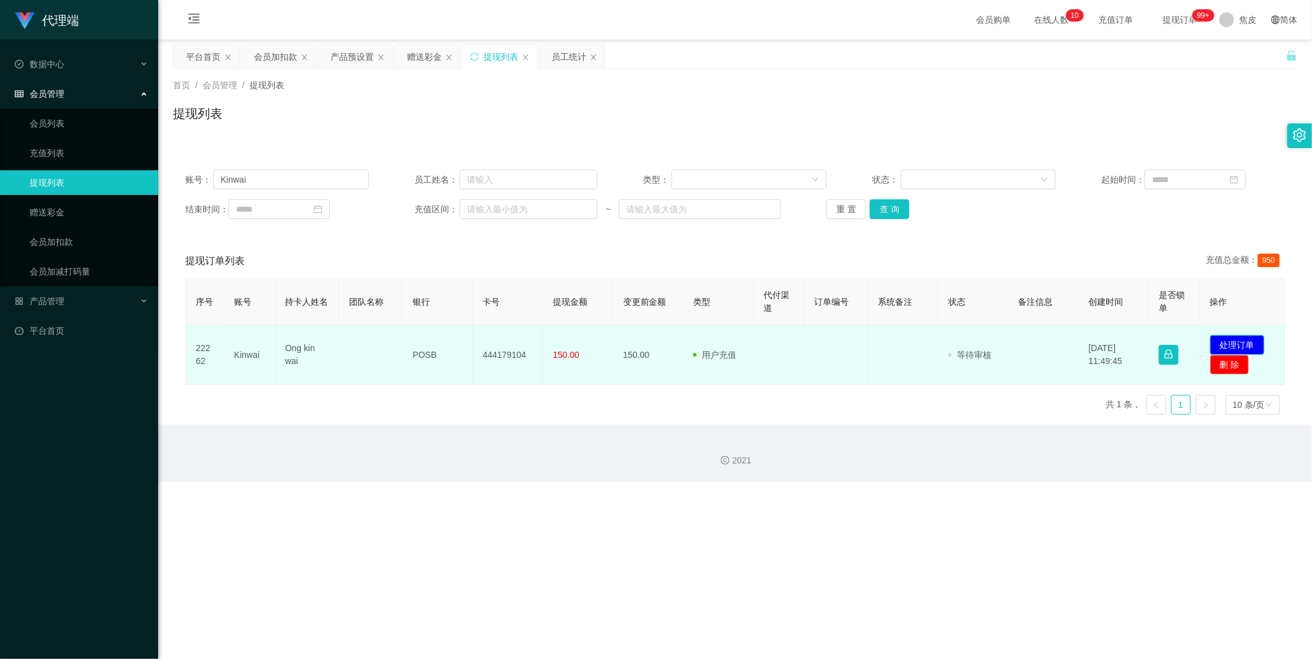
click at [718, 340] on button "处理订单" at bounding box center [1237, 345] width 54 height 20
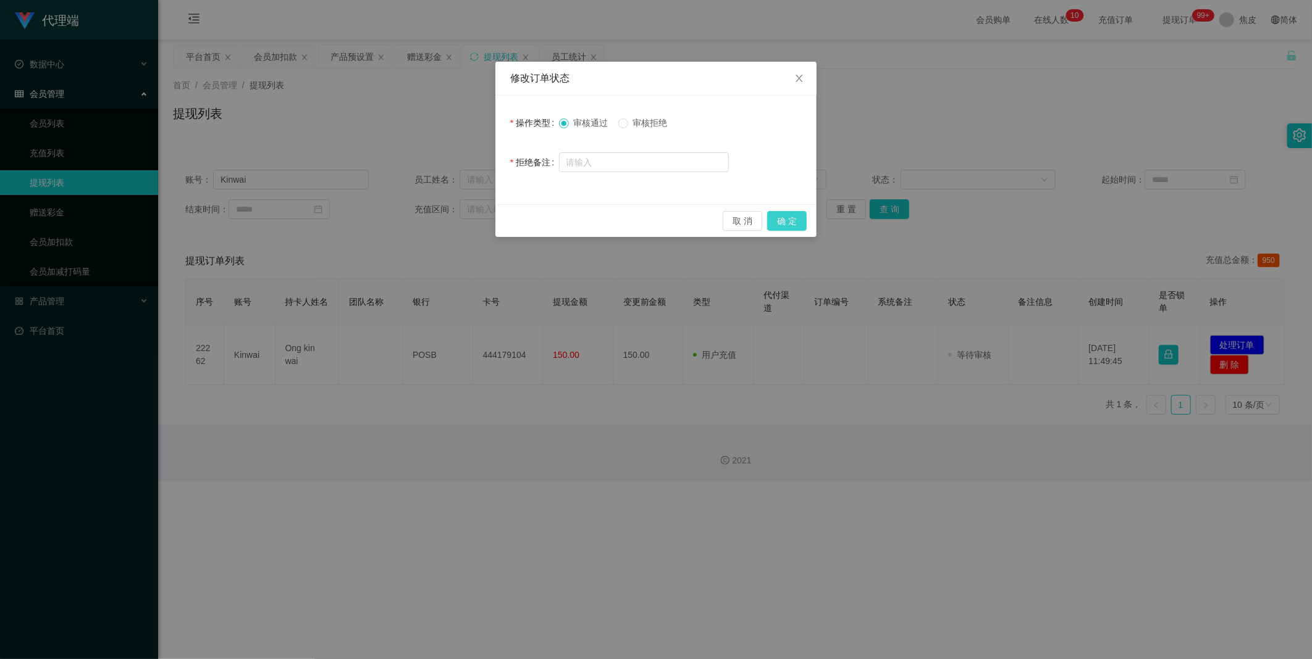
click at [718, 217] on button "确 定" at bounding box center [787, 221] width 40 height 20
